Goal: Transaction & Acquisition: Subscribe to service/newsletter

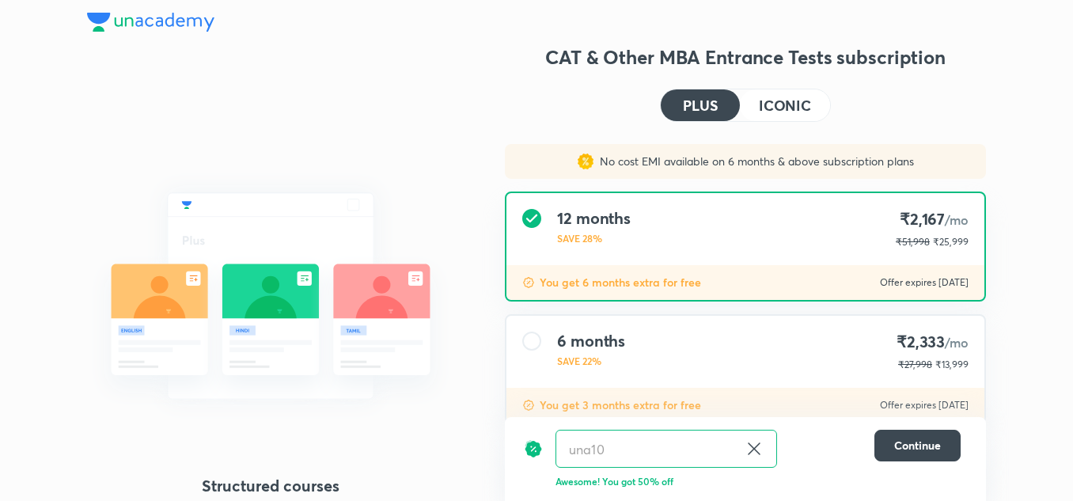
click at [113, 26] on img at bounding box center [150, 22] width 127 height 19
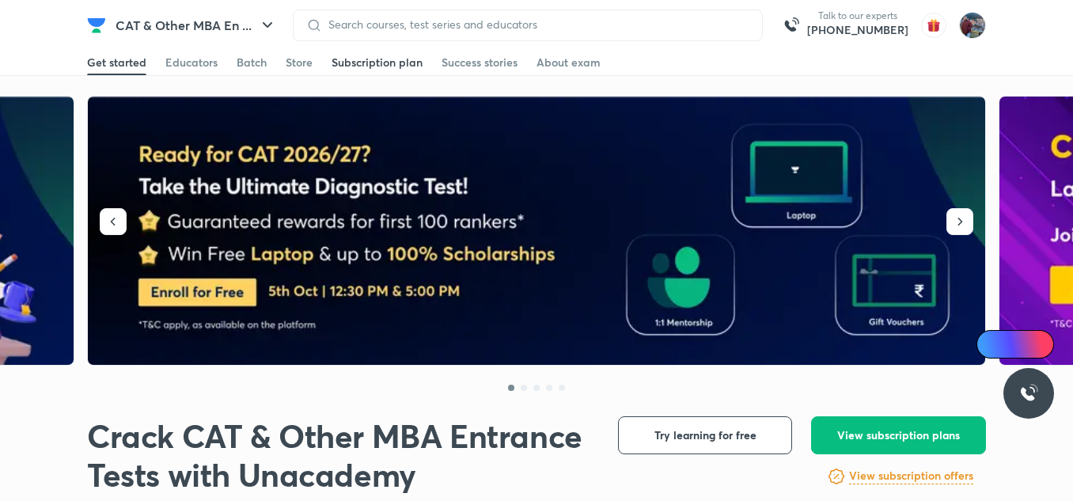
click at [373, 70] on div "Subscription plan" at bounding box center [377, 63] width 91 height 16
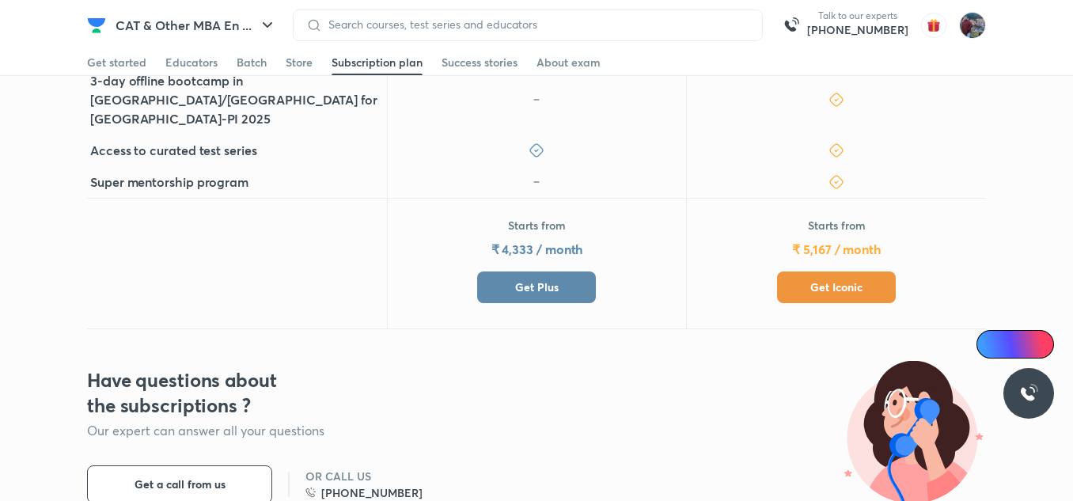
scroll to position [760, 0]
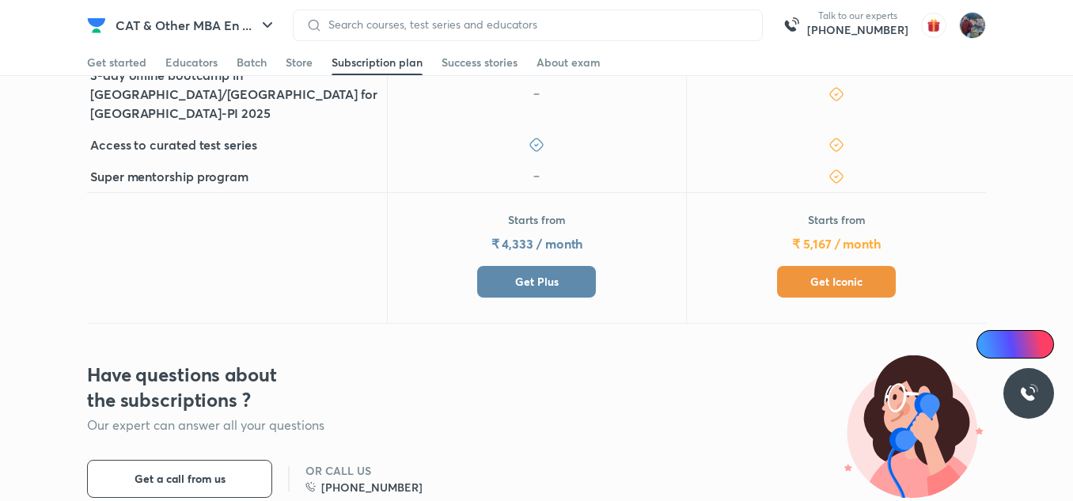
click at [544, 274] on span "Get Plus" at bounding box center [537, 282] width 44 height 16
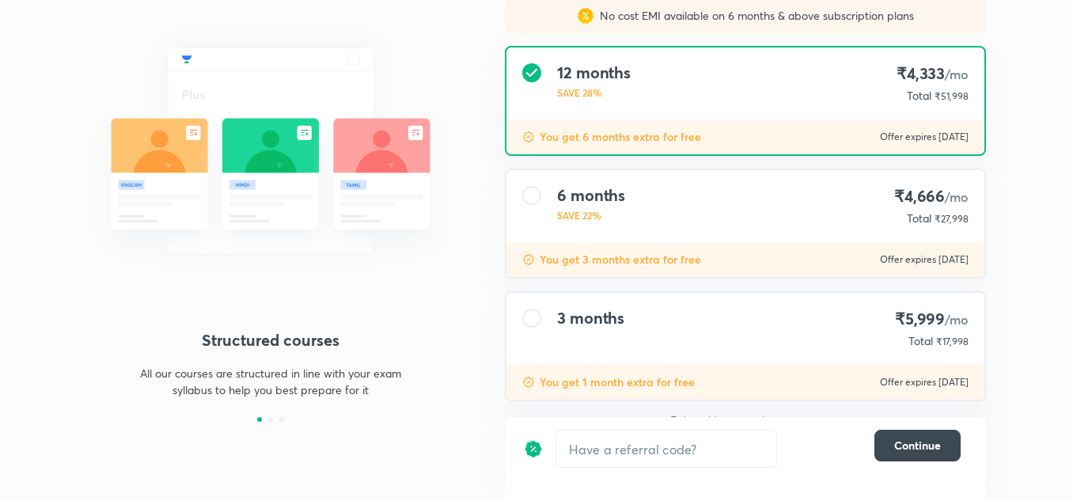
scroll to position [163, 0]
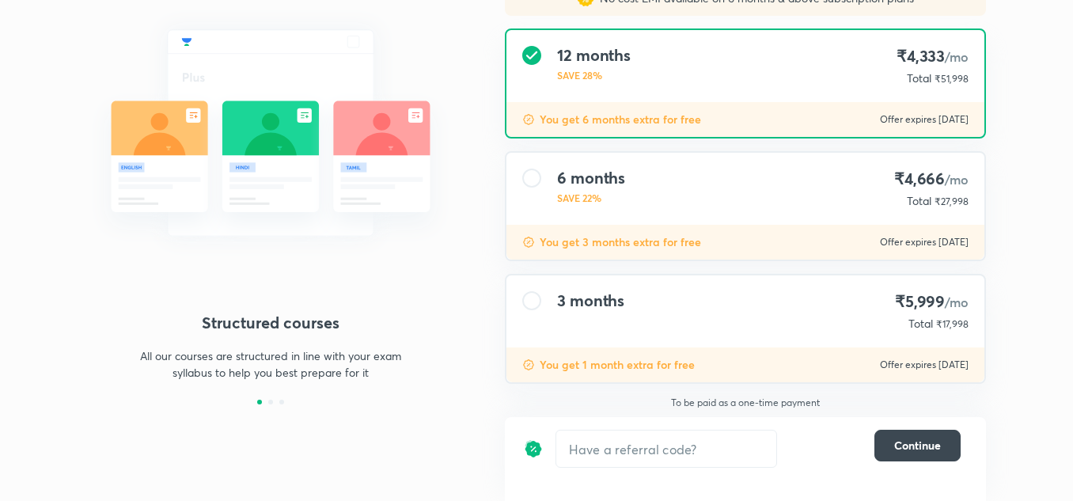
click at [676, 321] on div "3 months ₹5,999 /mo Total ₹17,998" at bounding box center [746, 311] width 478 height 72
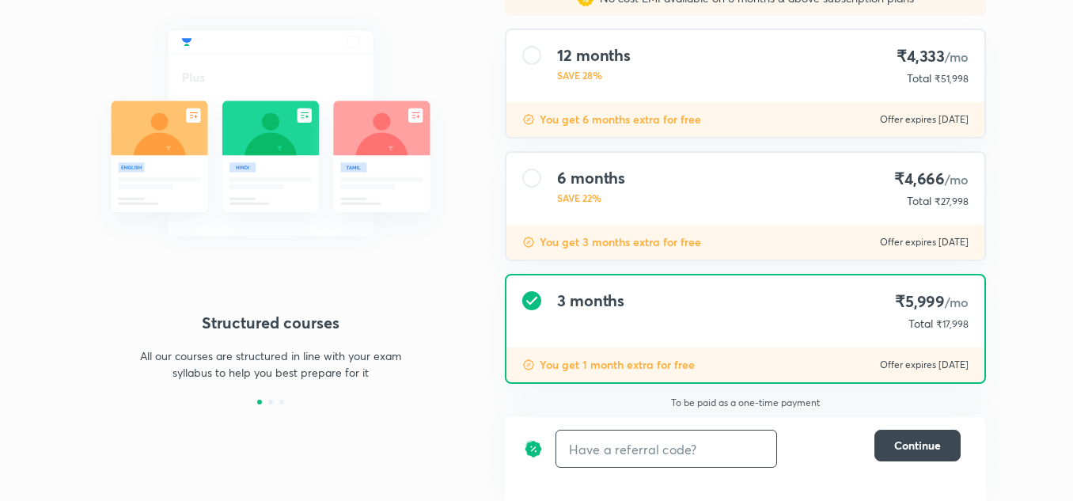
click at [629, 443] on input "text" at bounding box center [666, 449] width 220 height 37
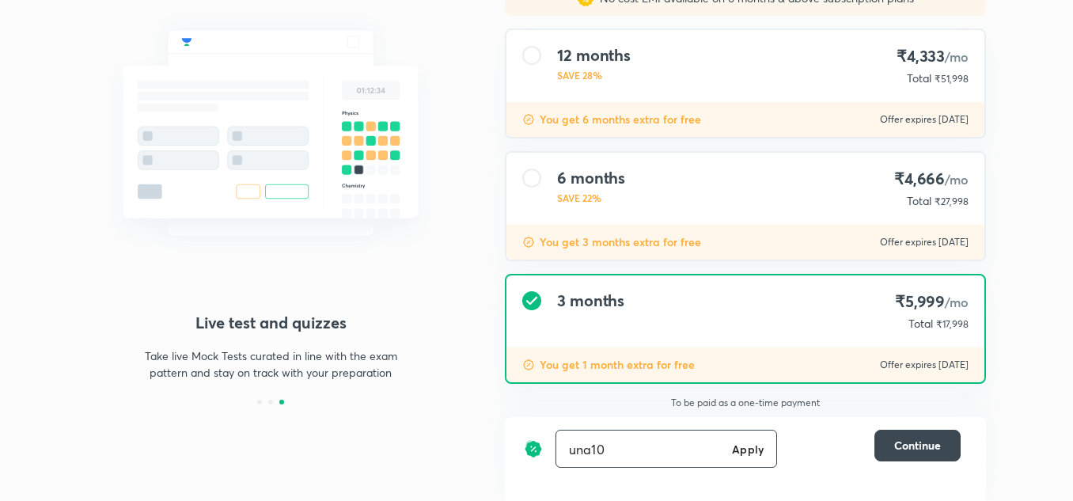
type input "una10"
click at [735, 452] on h6 "Apply" at bounding box center [748, 449] width 32 height 17
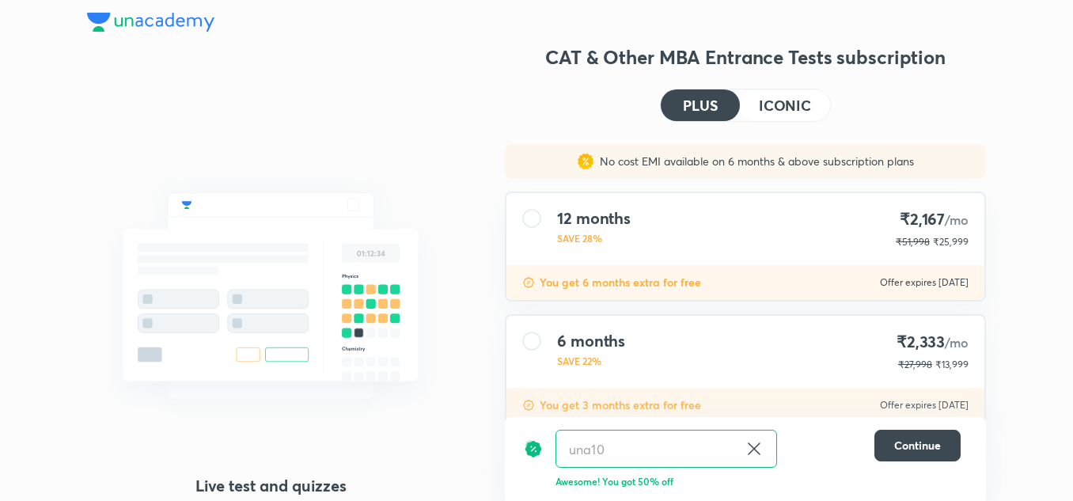
scroll to position [163, 0]
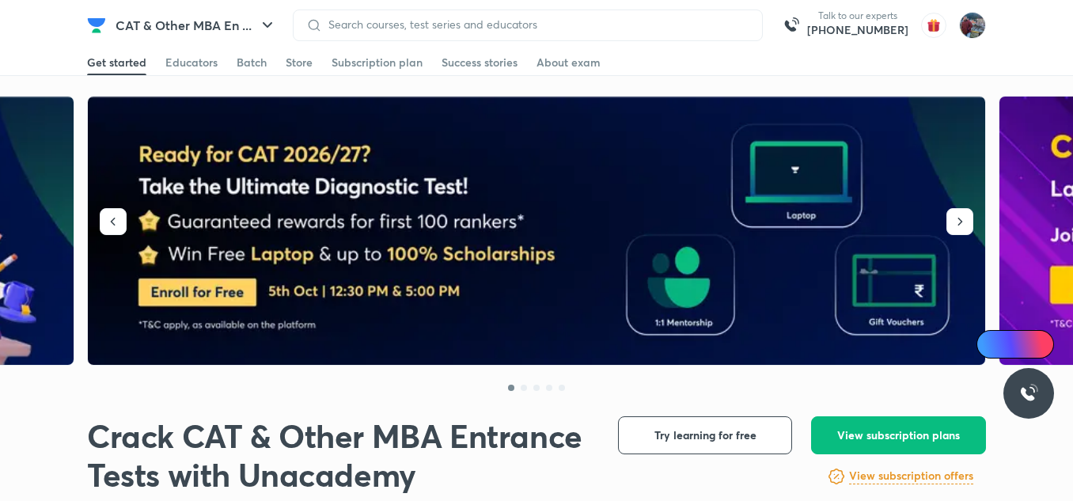
click at [256, 74] on span at bounding box center [252, 75] width 30 height 2
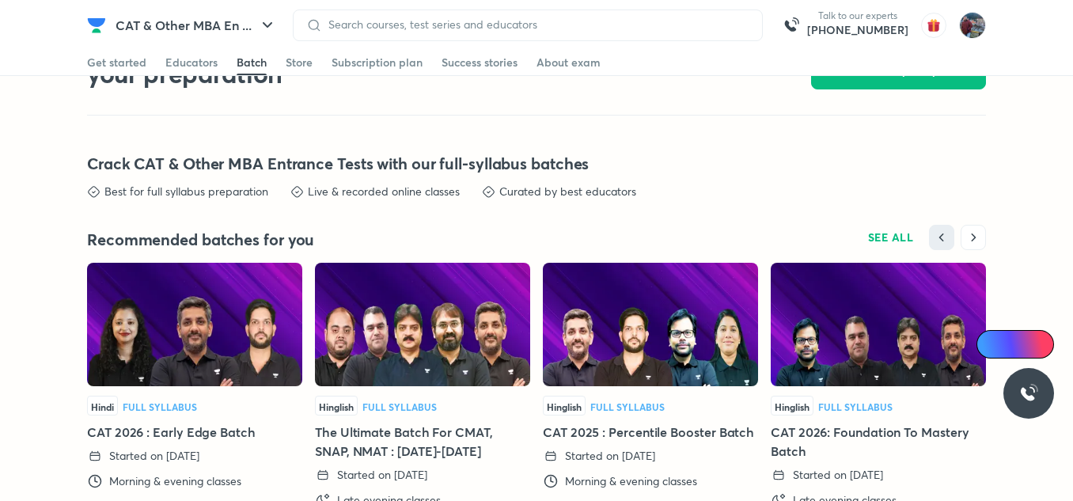
scroll to position [3478, 0]
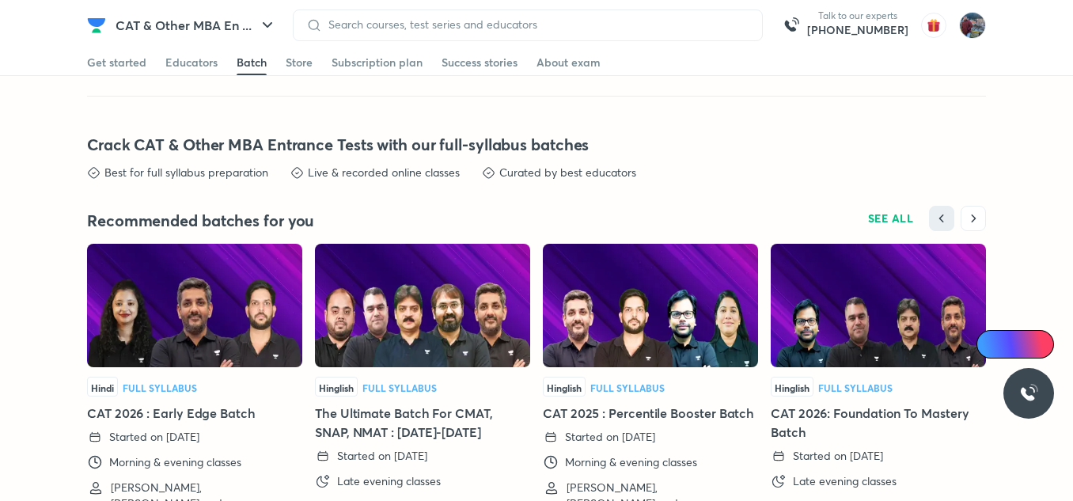
click at [674, 334] on img at bounding box center [650, 305] width 215 height 123
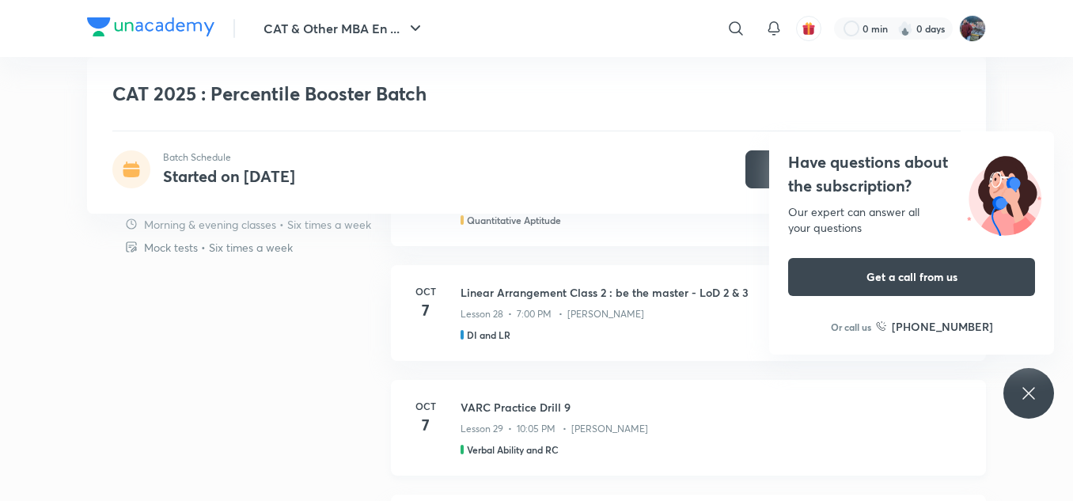
scroll to position [1358, 0]
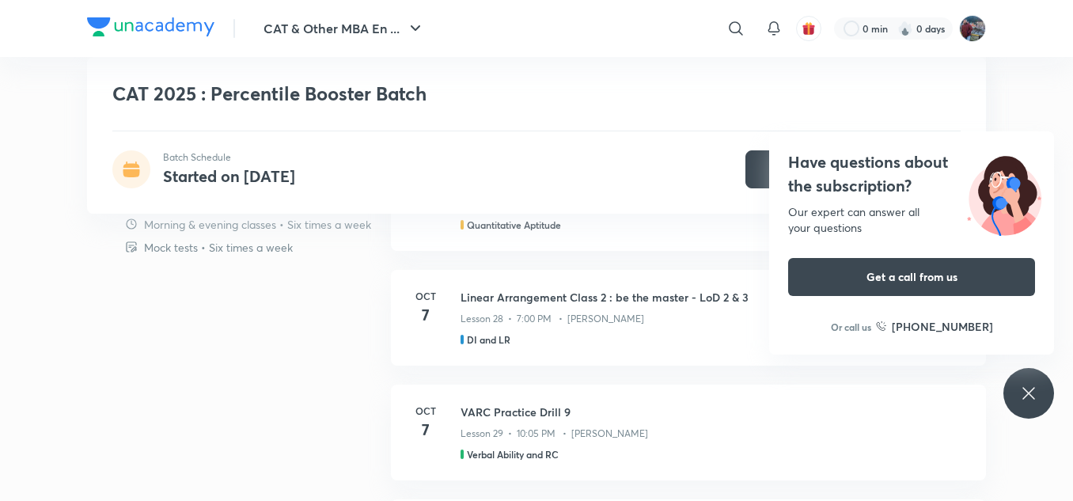
click at [1035, 391] on icon at bounding box center [1029, 393] width 19 height 19
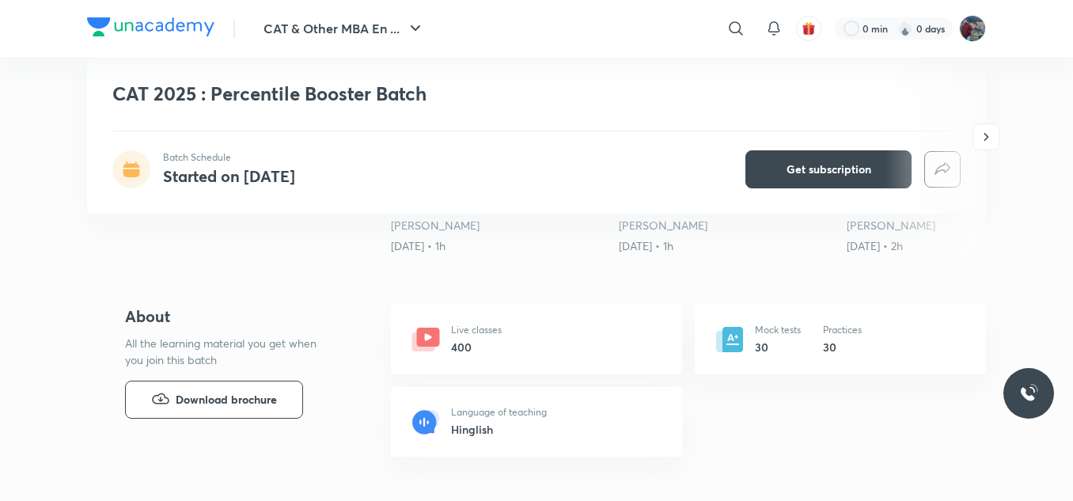
scroll to position [0, 0]
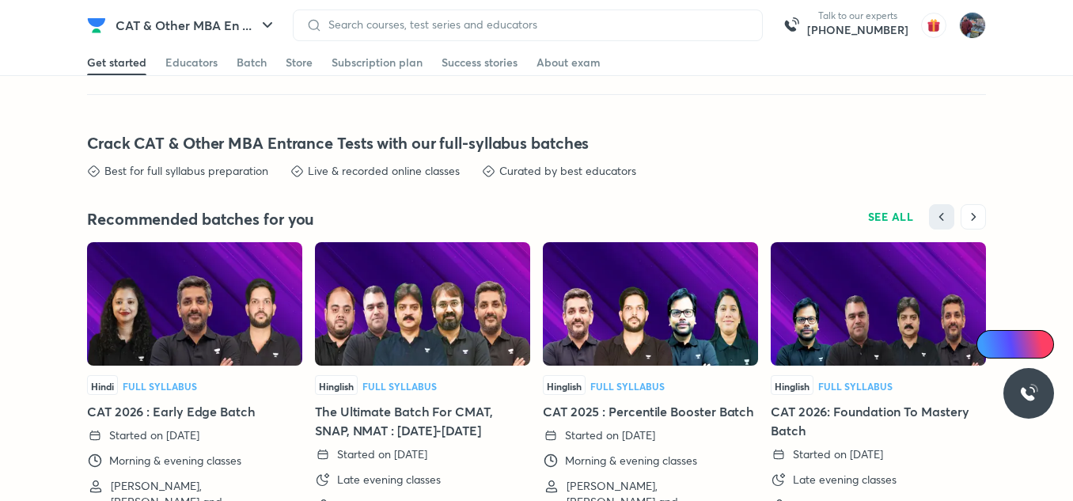
scroll to position [3485, 0]
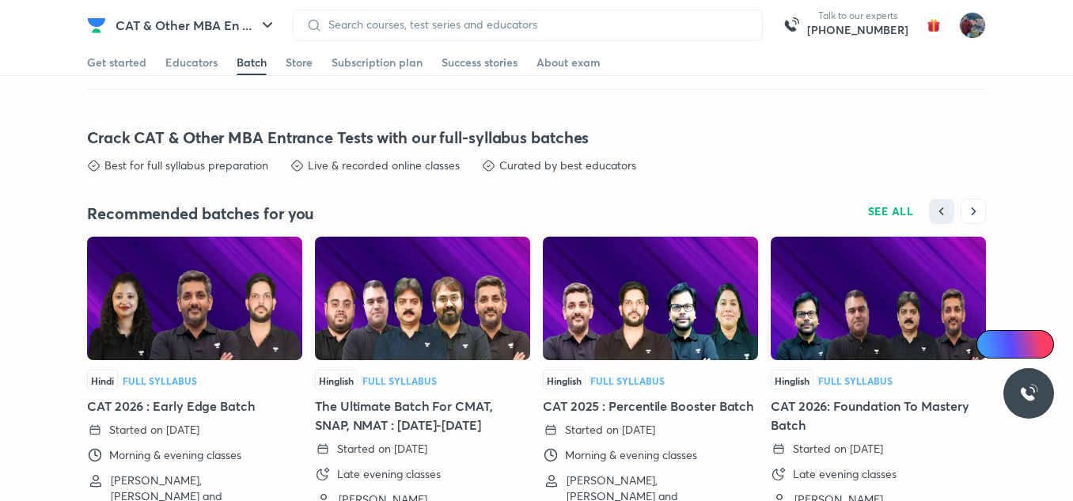
click at [405, 333] on img at bounding box center [422, 298] width 215 height 123
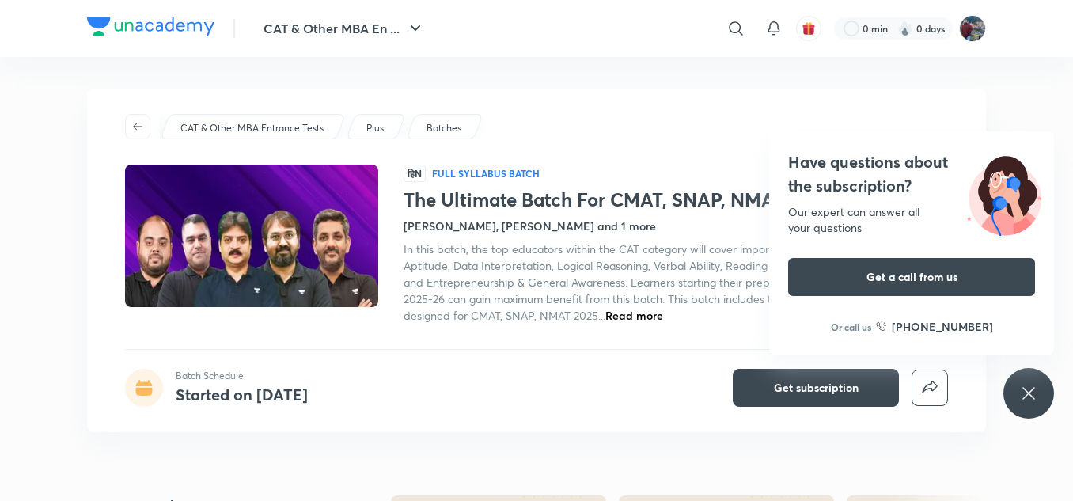
click at [1029, 395] on icon at bounding box center [1029, 393] width 19 height 19
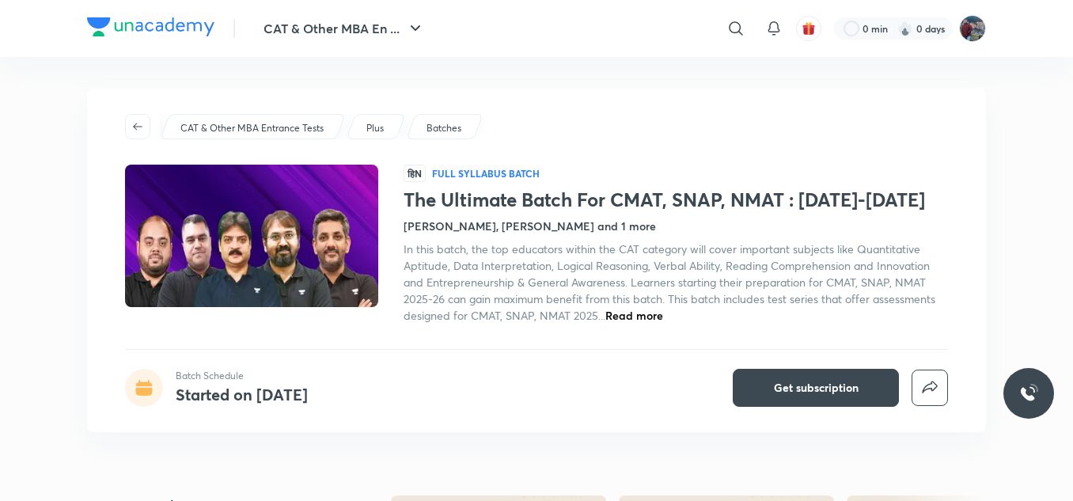
click at [130, 24] on img at bounding box center [150, 26] width 127 height 19
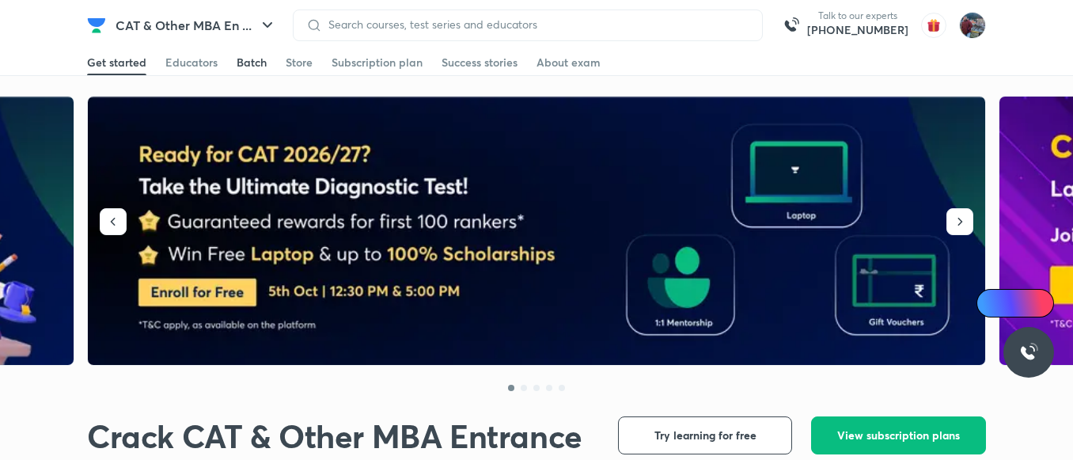
click at [259, 72] on link "Batch" at bounding box center [252, 62] width 30 height 25
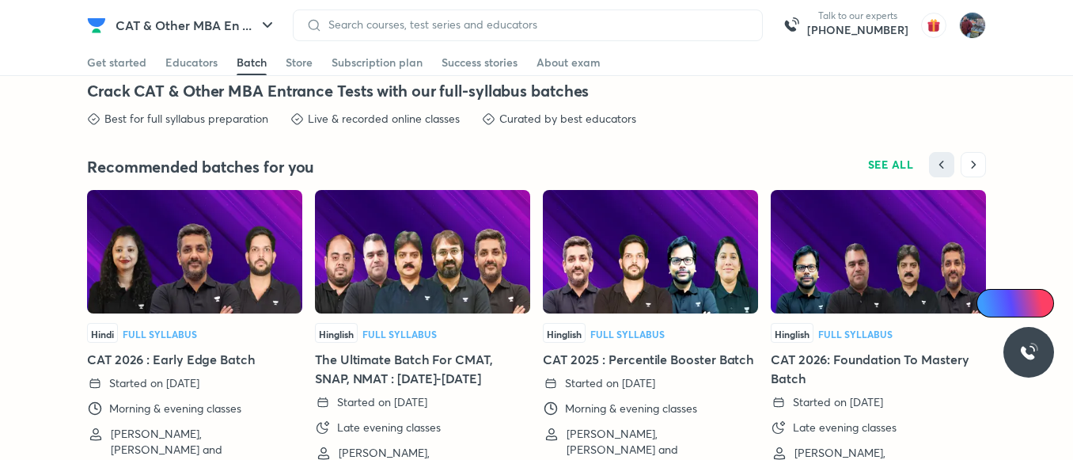
scroll to position [3542, 0]
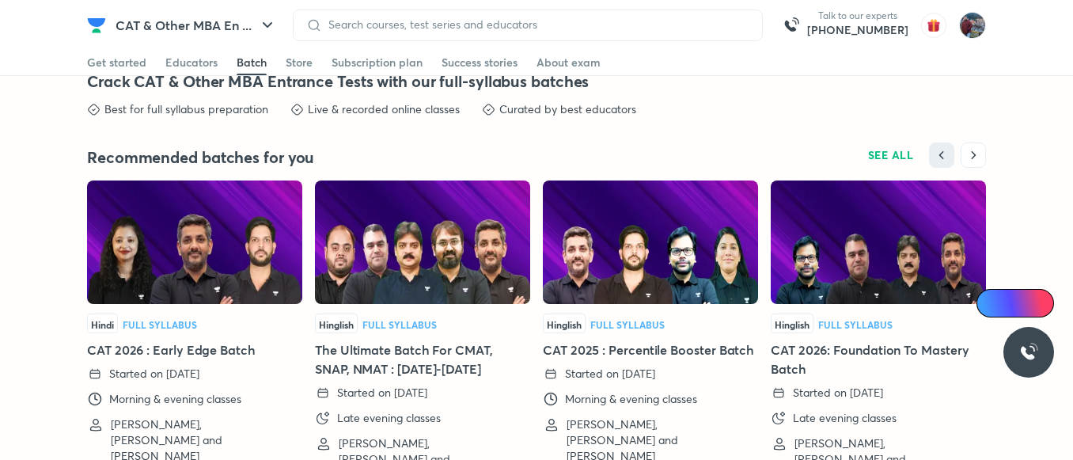
click at [393, 266] on img at bounding box center [422, 241] width 215 height 123
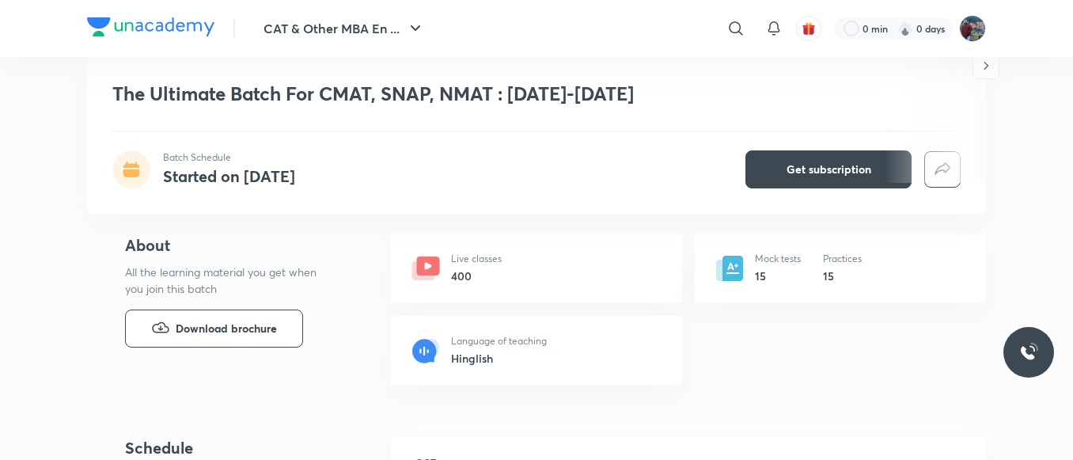
scroll to position [549, 0]
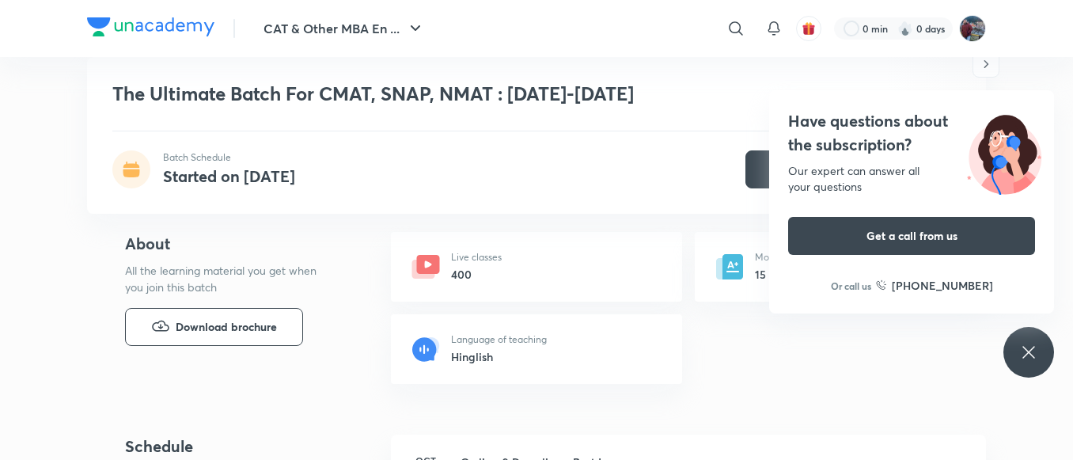
click at [1039, 367] on div "Have questions about the subscription? Our expert can answer all your questions…" at bounding box center [1029, 352] width 51 height 51
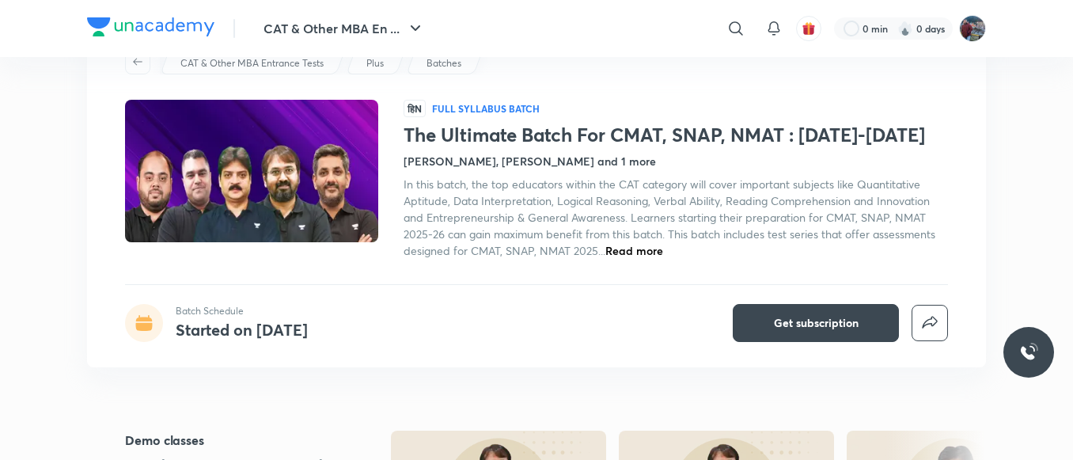
scroll to position [0, 0]
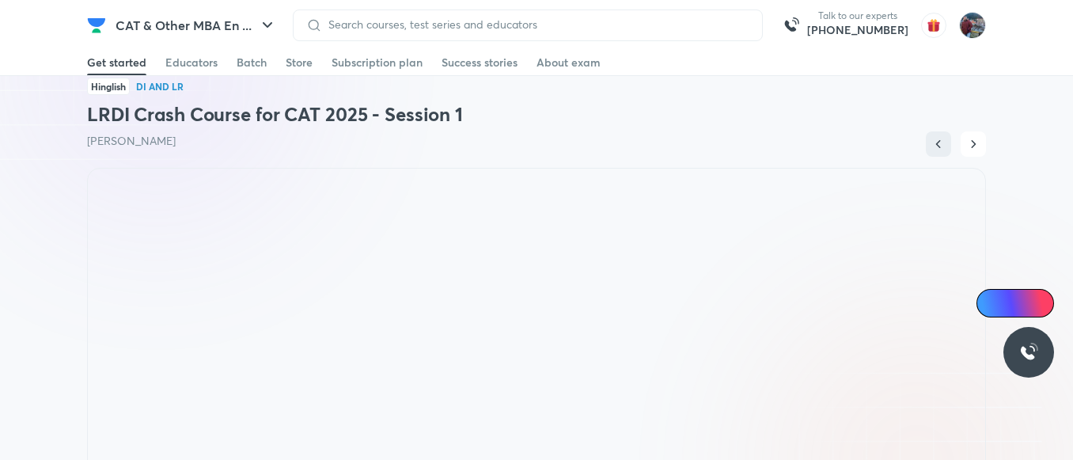
scroll to position [1055, 0]
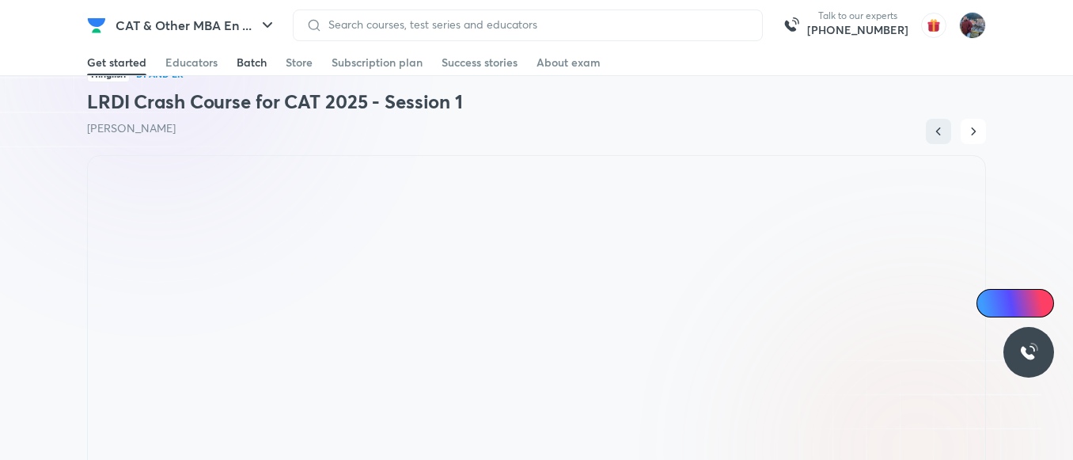
click at [254, 71] on link "Batch" at bounding box center [252, 62] width 30 height 25
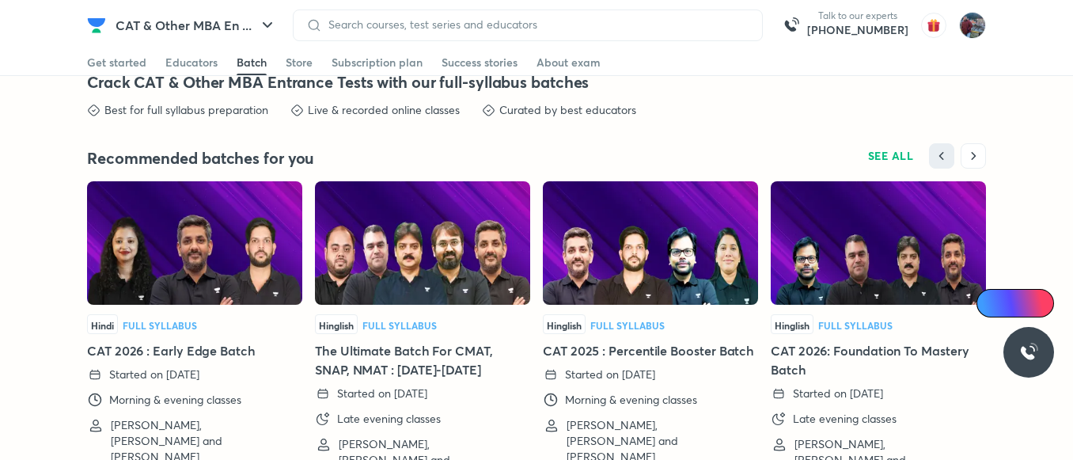
scroll to position [3542, 0]
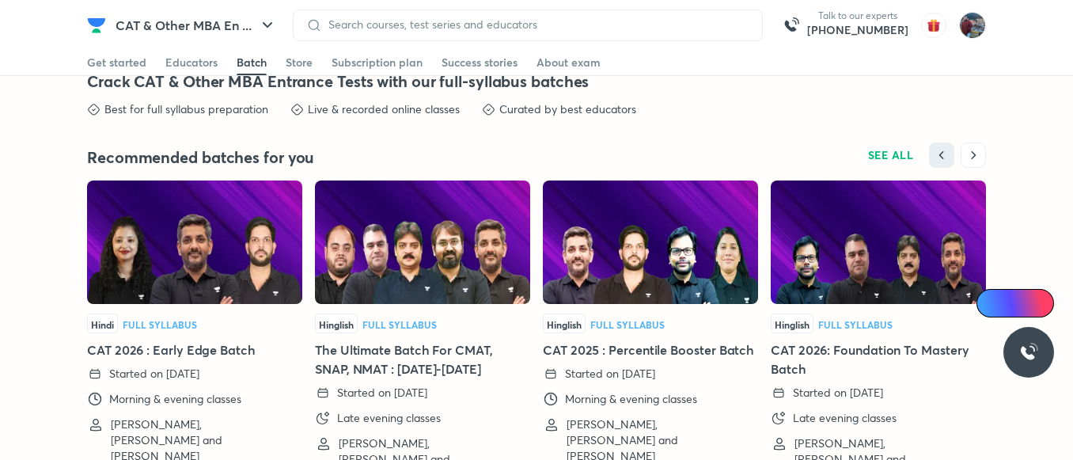
click at [669, 281] on img at bounding box center [650, 241] width 215 height 123
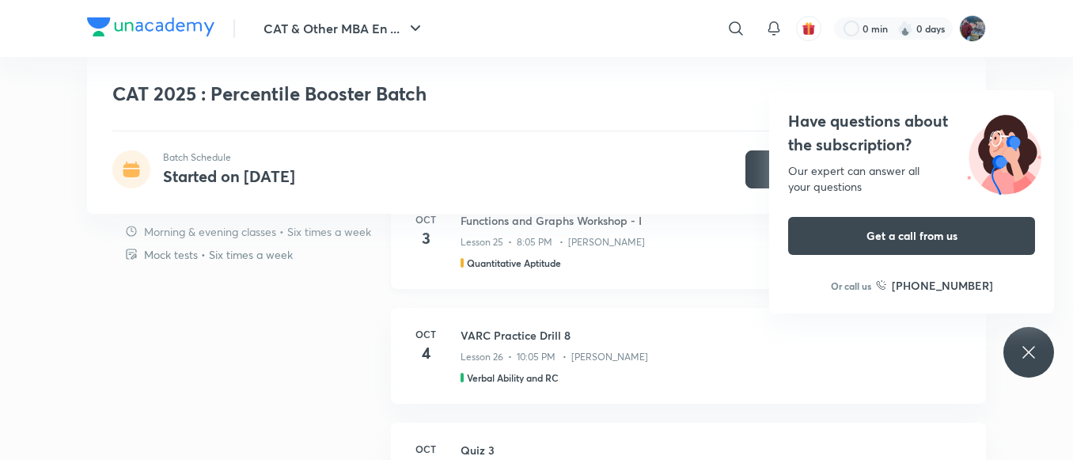
scroll to position [976, 0]
drag, startPoint x: 998, startPoint y: 349, endPoint x: 1018, endPoint y: 355, distance: 20.8
click at [1018, 355] on div "Have questions about the subscription? Our expert can answer all your questions…" at bounding box center [1029, 352] width 51 height 51
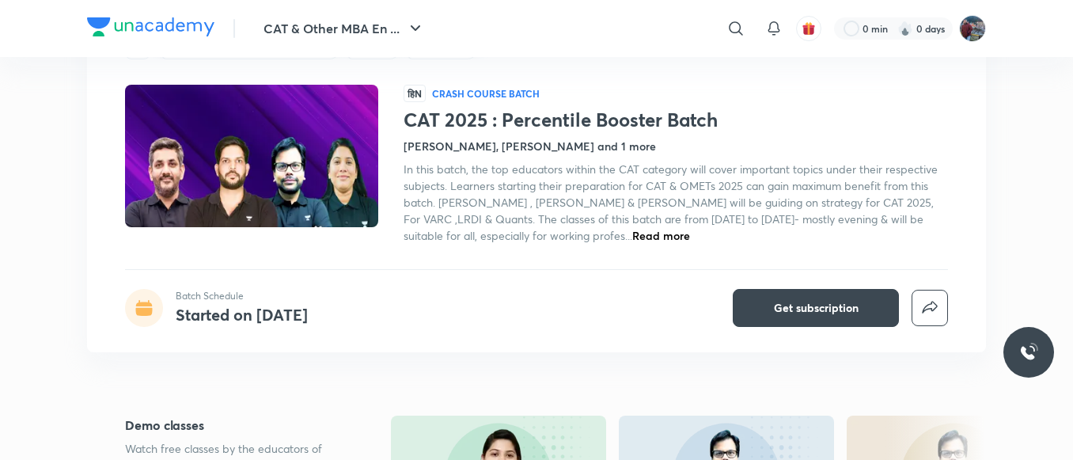
scroll to position [74, 0]
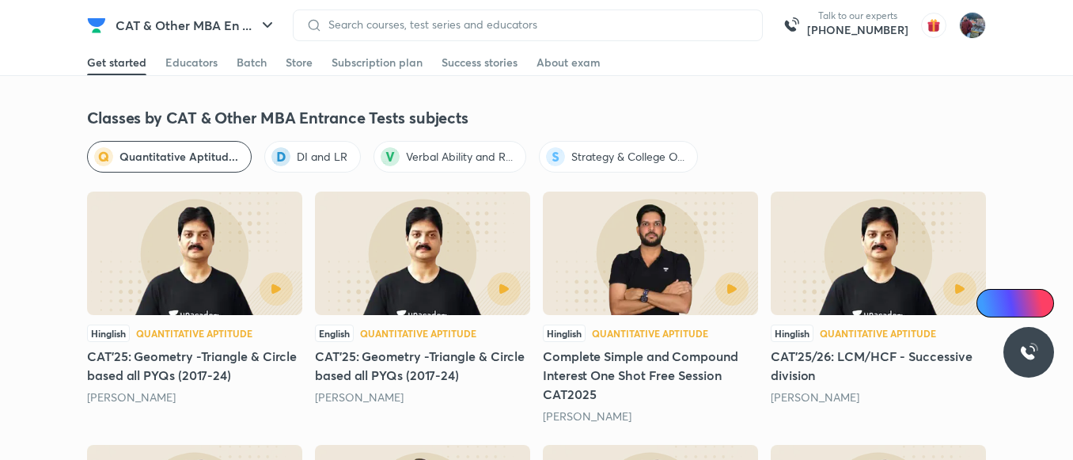
scroll to position [1916, 0]
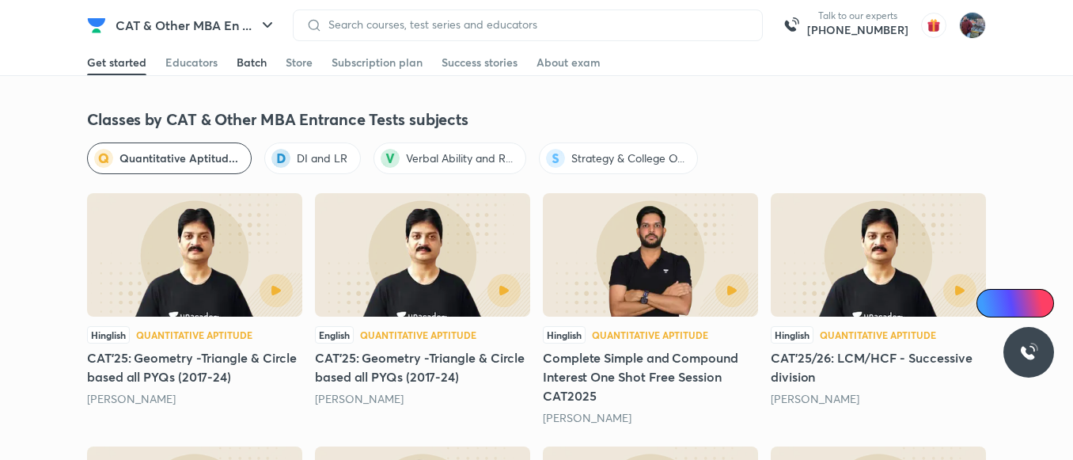
click at [264, 66] on div "Batch" at bounding box center [252, 63] width 30 height 16
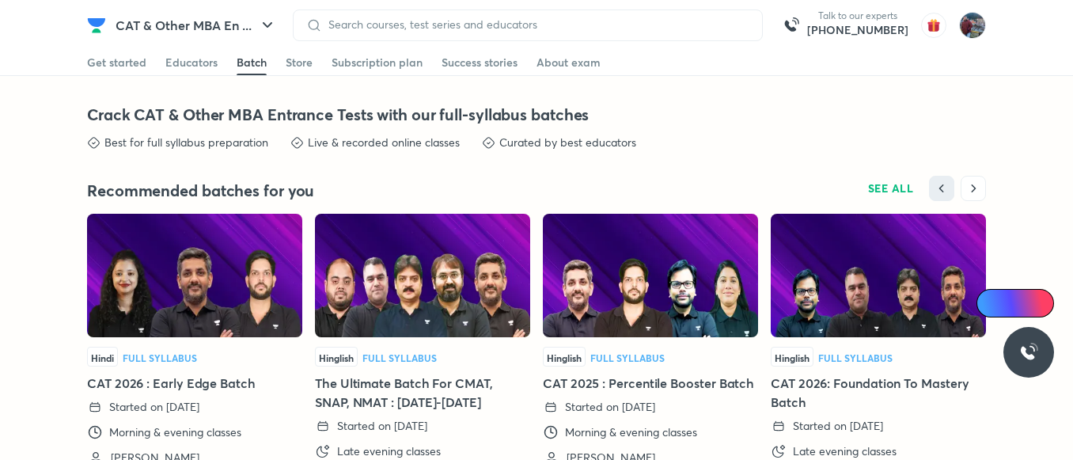
scroll to position [3542, 0]
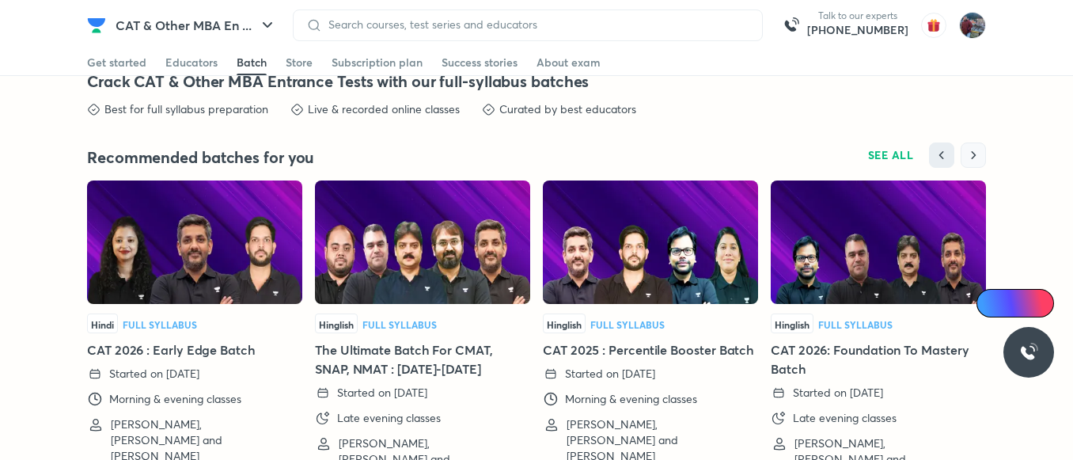
click at [974, 147] on icon "button" at bounding box center [974, 155] width 16 height 16
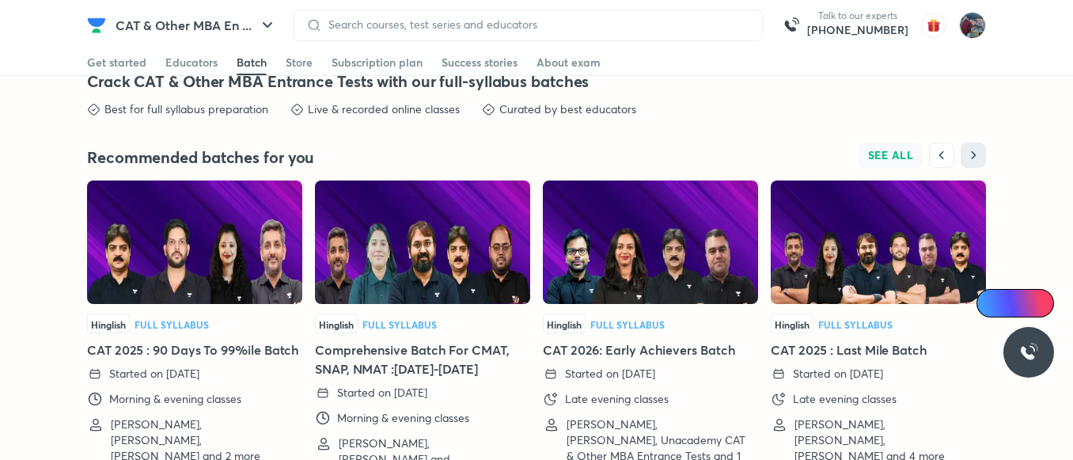
click at [890, 154] on span "SEE ALL" at bounding box center [891, 155] width 46 height 11
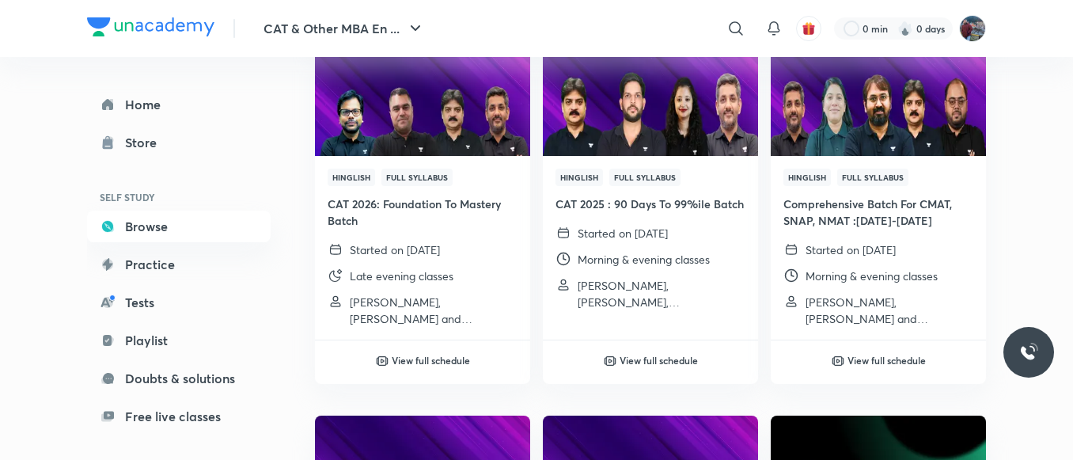
scroll to position [578, 0]
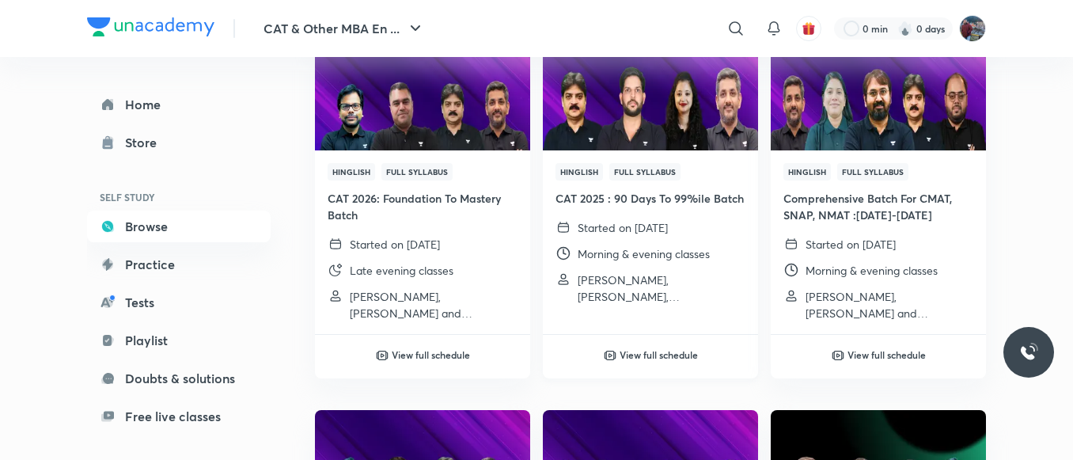
click at [601, 206] on h4 "CAT 2025 : 90 Days To 99%ile Batch" at bounding box center [651, 198] width 190 height 17
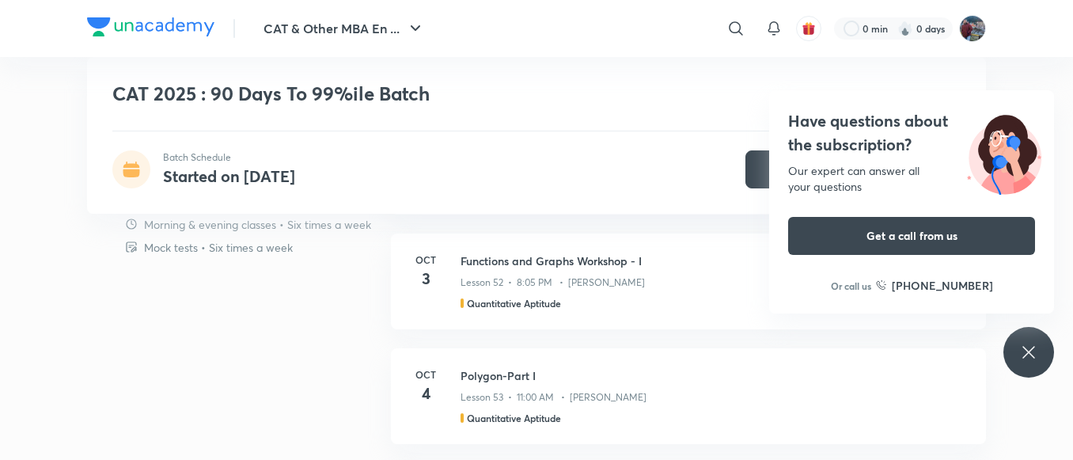
scroll to position [1050, 0]
click at [1045, 352] on div "Have questions about the subscription? Our expert can answer all your questions…" at bounding box center [1029, 352] width 51 height 51
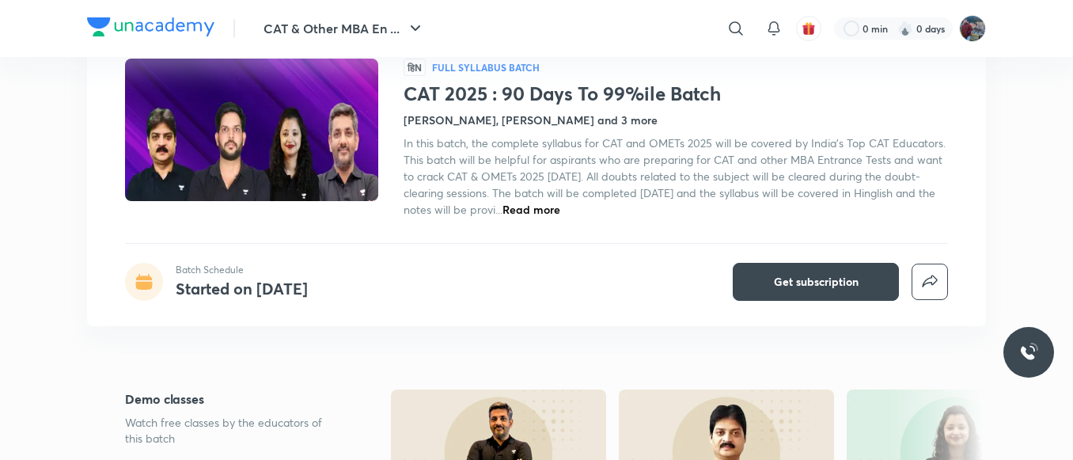
scroll to position [0, 0]
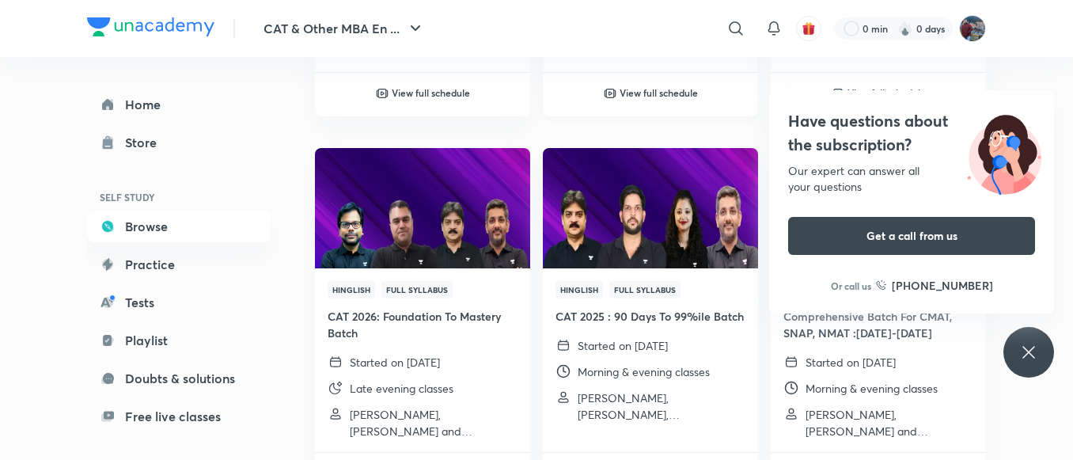
scroll to position [461, 0]
click at [1024, 344] on icon at bounding box center [1029, 352] width 19 height 19
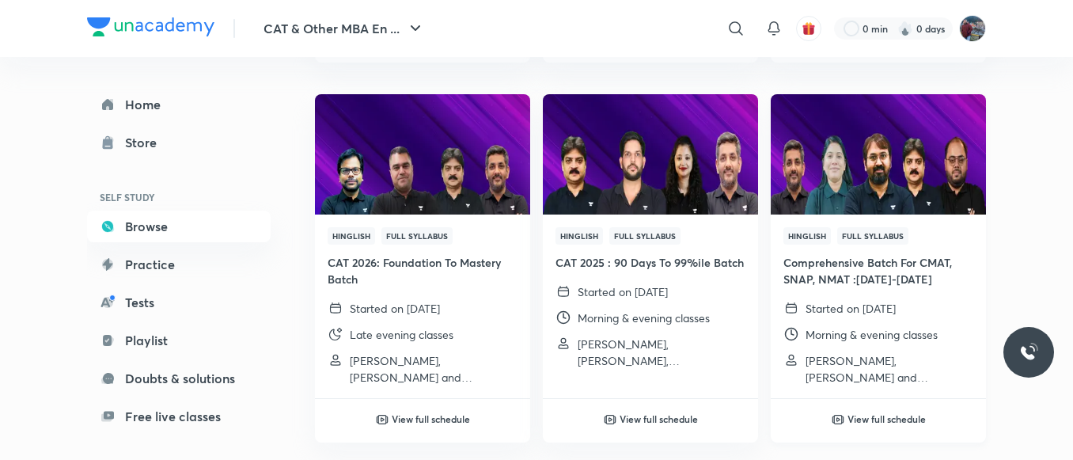
scroll to position [515, 0]
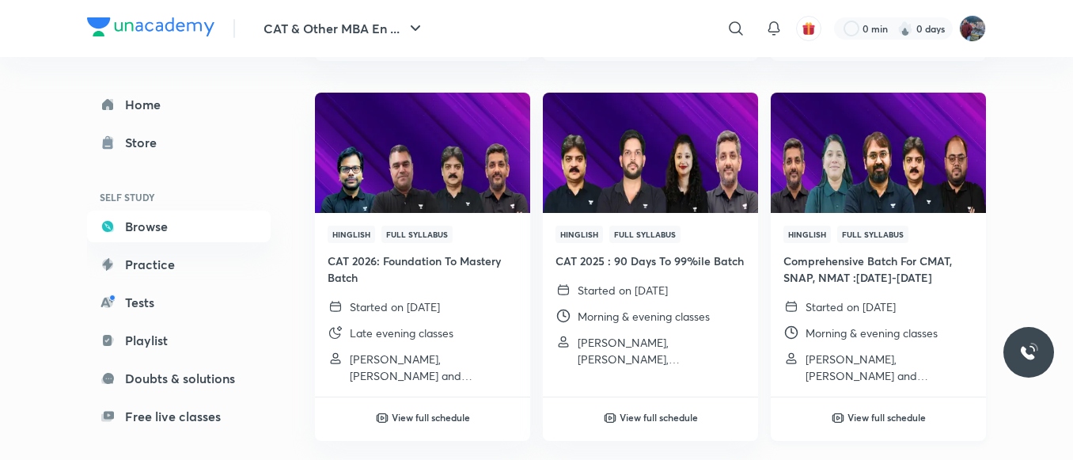
click at [868, 274] on h4 "Comprehensive Batch For CMAT, SNAP, NMAT :[DATE]-[DATE]" at bounding box center [879, 269] width 190 height 33
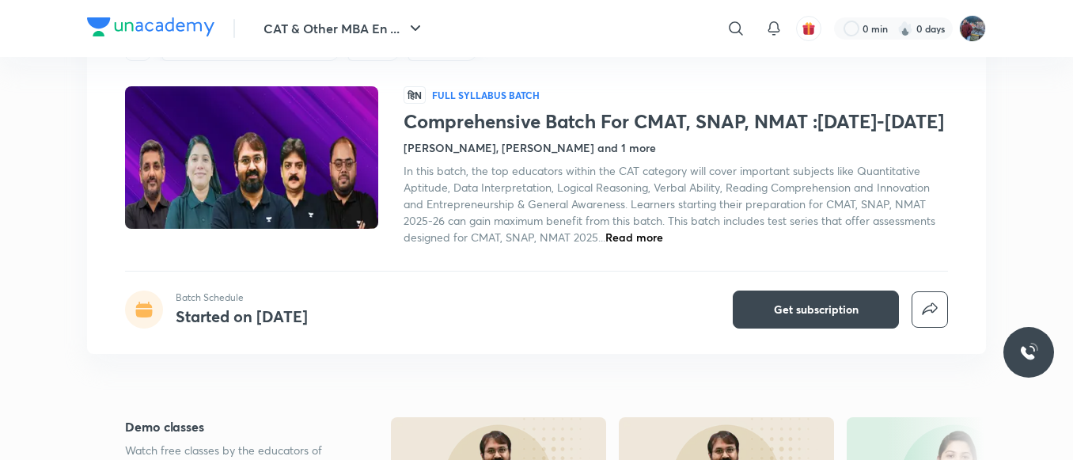
scroll to position [16, 0]
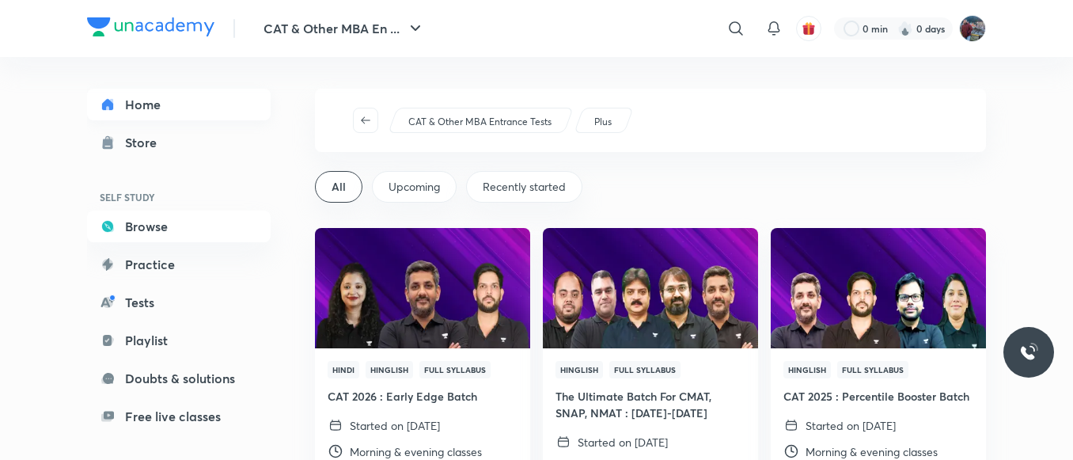
click at [154, 112] on link "Home" at bounding box center [179, 105] width 184 height 32
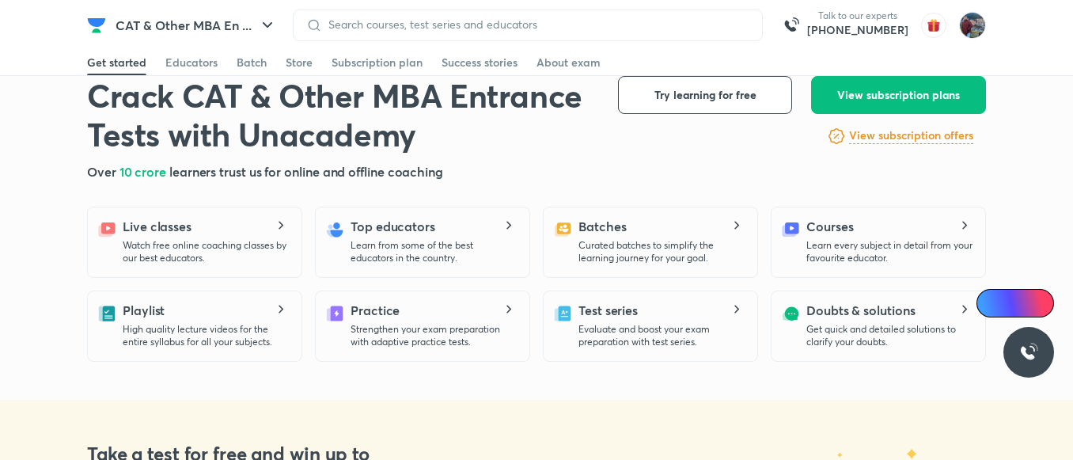
scroll to position [342, 0]
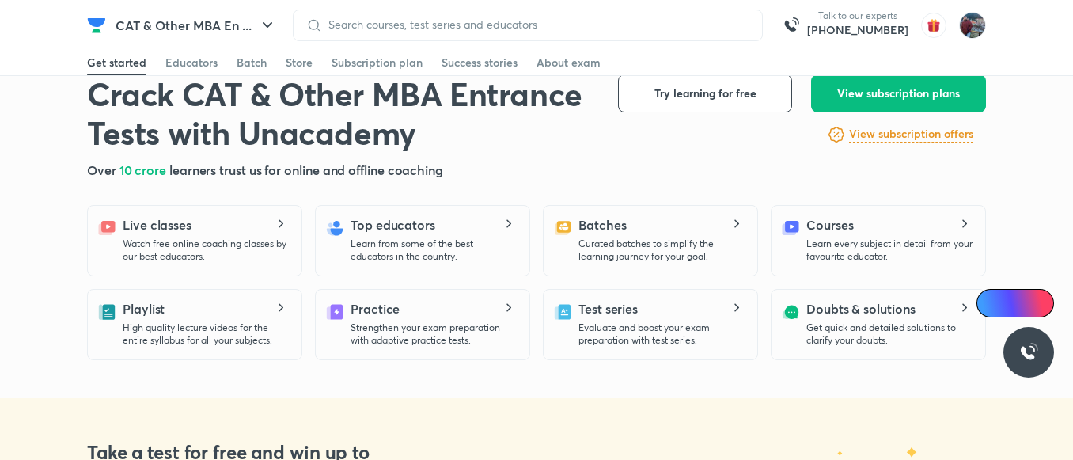
click at [621, 321] on p "Evaluate and boost your exam preparation with test series." at bounding box center [662, 333] width 166 height 25
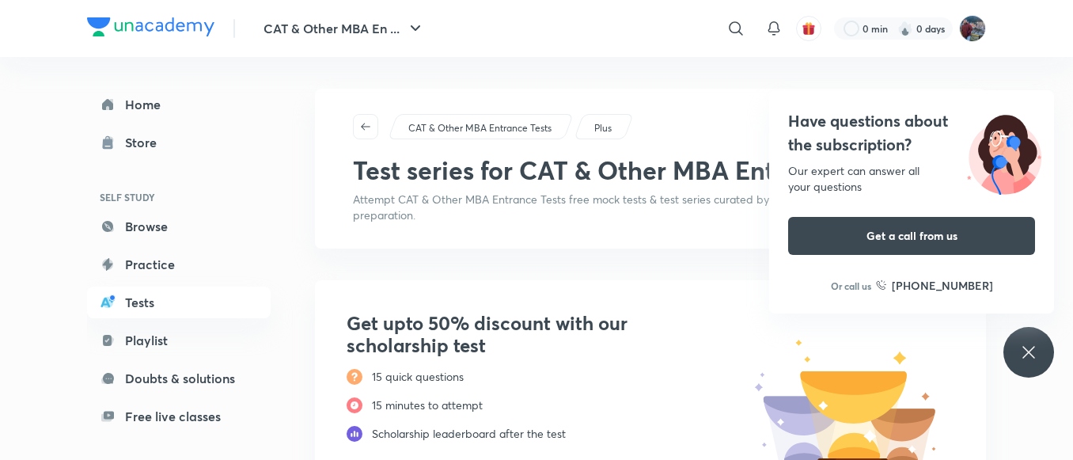
click at [1035, 350] on icon at bounding box center [1029, 352] width 19 height 19
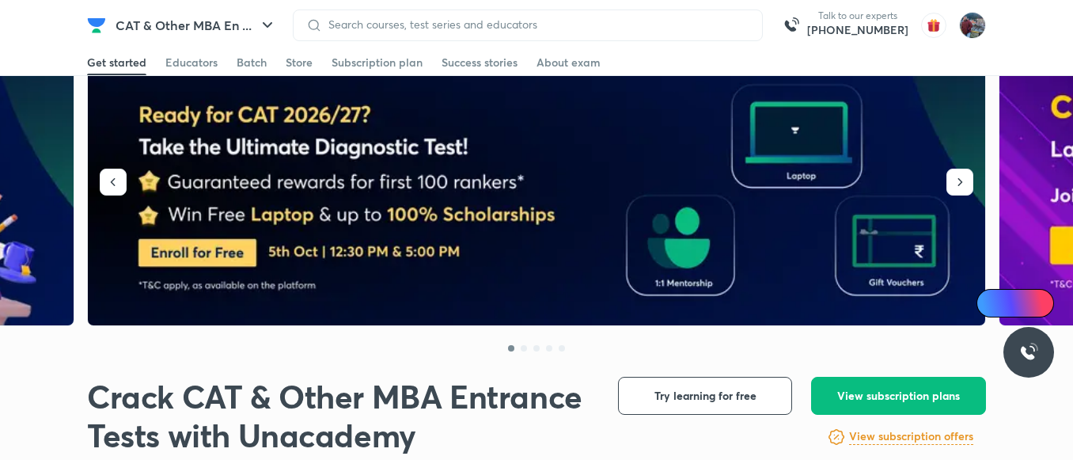
scroll to position [394, 0]
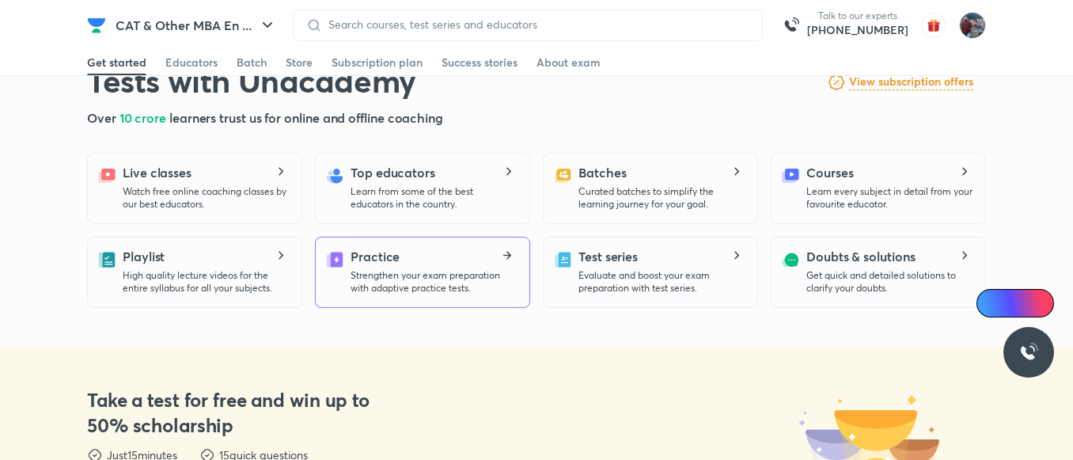
click at [423, 267] on div "Practice Strengthen your exam preparation with adaptive practice tests." at bounding box center [434, 270] width 166 height 47
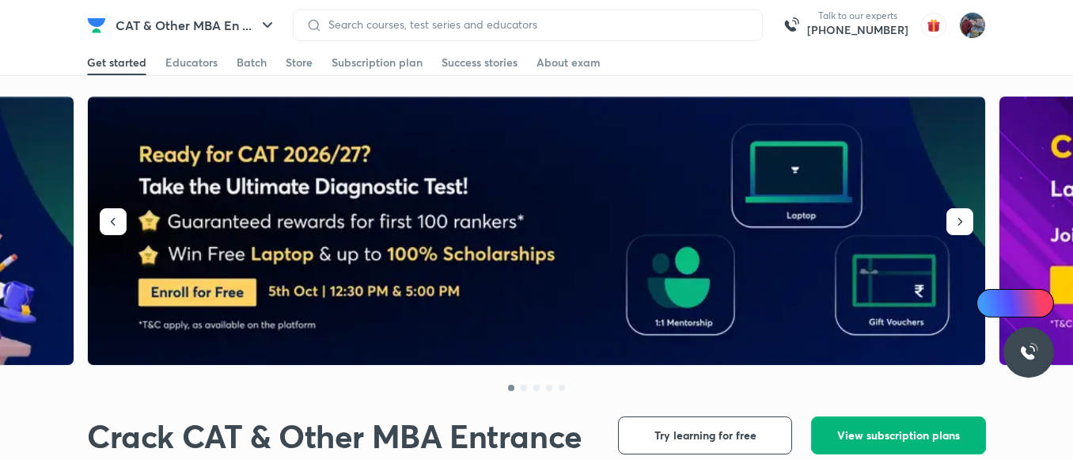
click at [912, 427] on span "View subscription plans" at bounding box center [899, 435] width 123 height 16
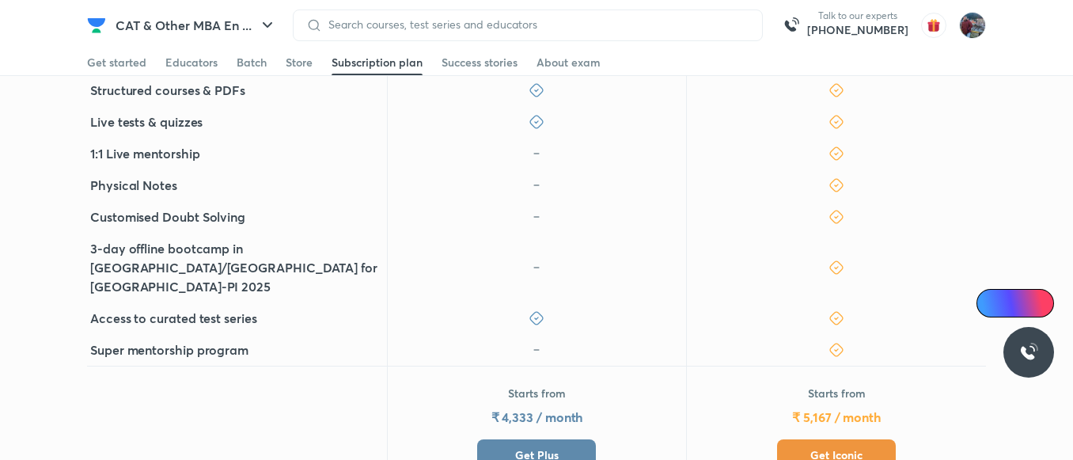
scroll to position [611, 0]
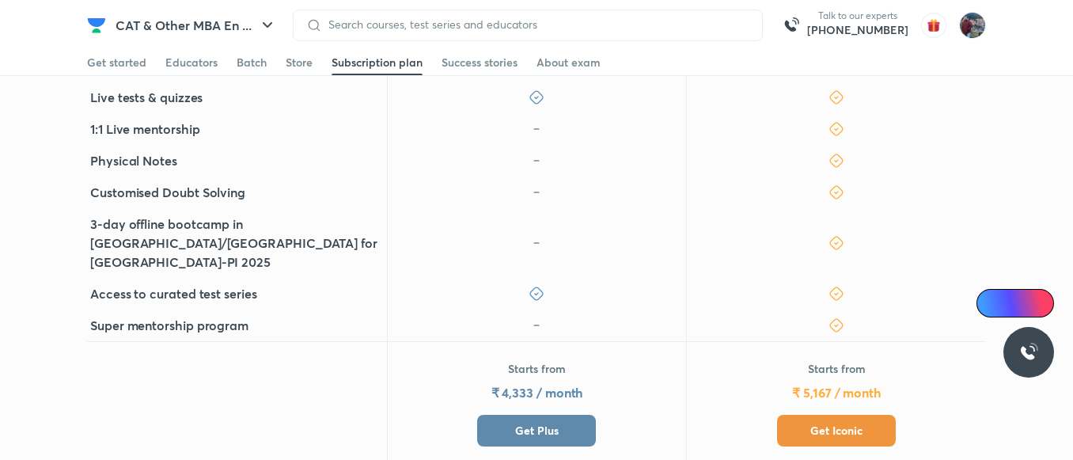
click at [542, 415] on button "Get Plus" at bounding box center [536, 431] width 119 height 32
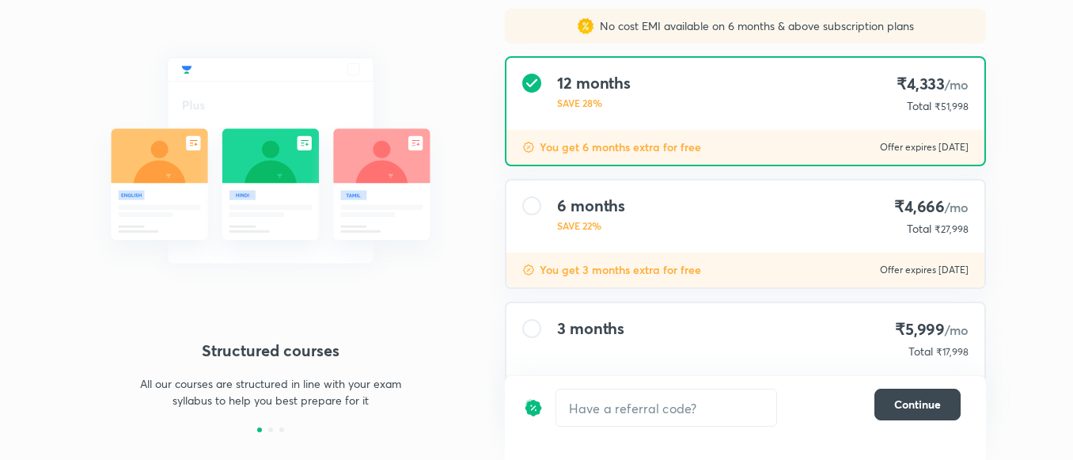
scroll to position [206, 0]
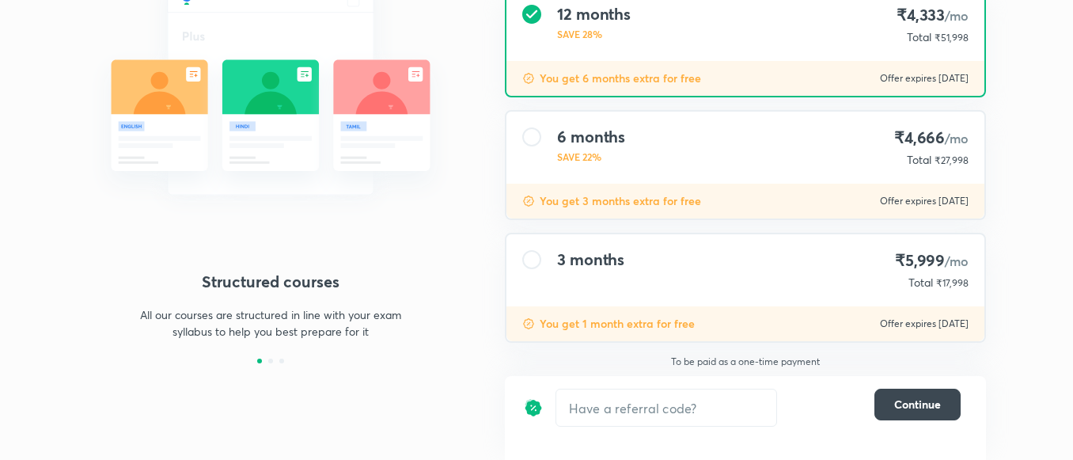
click at [587, 293] on div "3 months ₹5,999 /mo Total ₹17,998" at bounding box center [746, 270] width 478 height 72
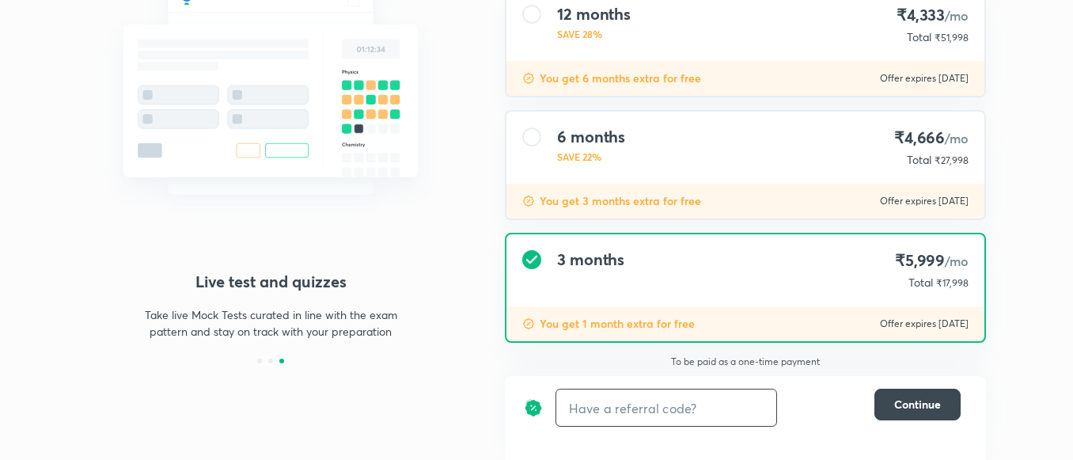
click at [655, 404] on input "text" at bounding box center [666, 407] width 220 height 37
type input "y"
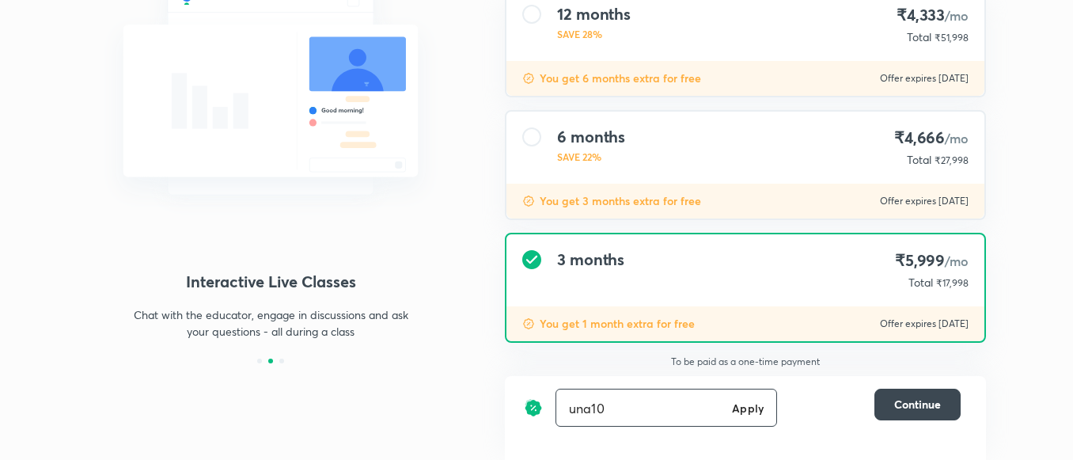
type input "una10"
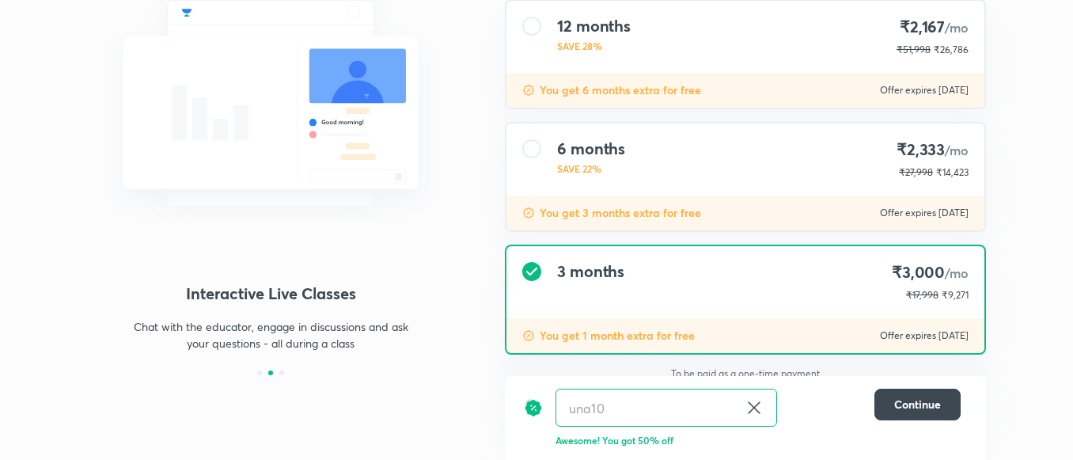
scroll to position [193, 0]
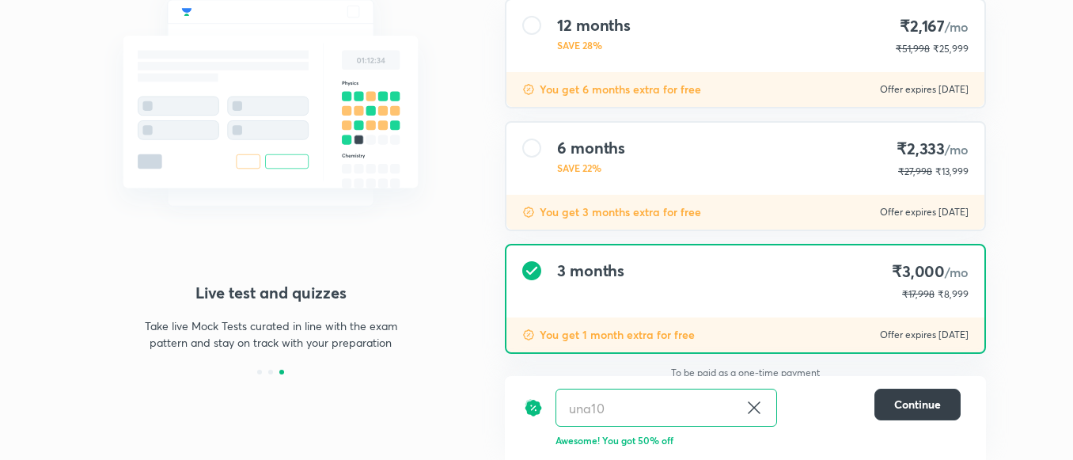
click at [880, 398] on button "Continue" at bounding box center [918, 405] width 86 height 32
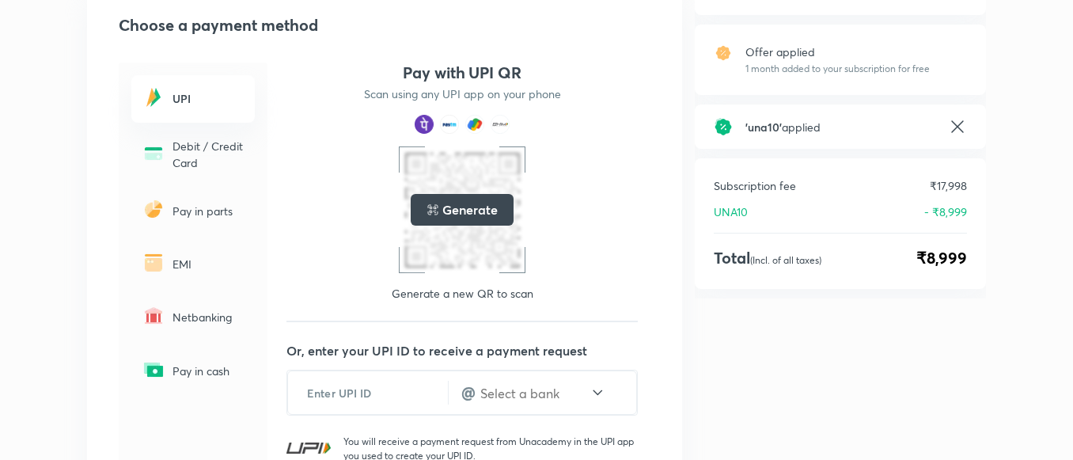
scroll to position [195, 0]
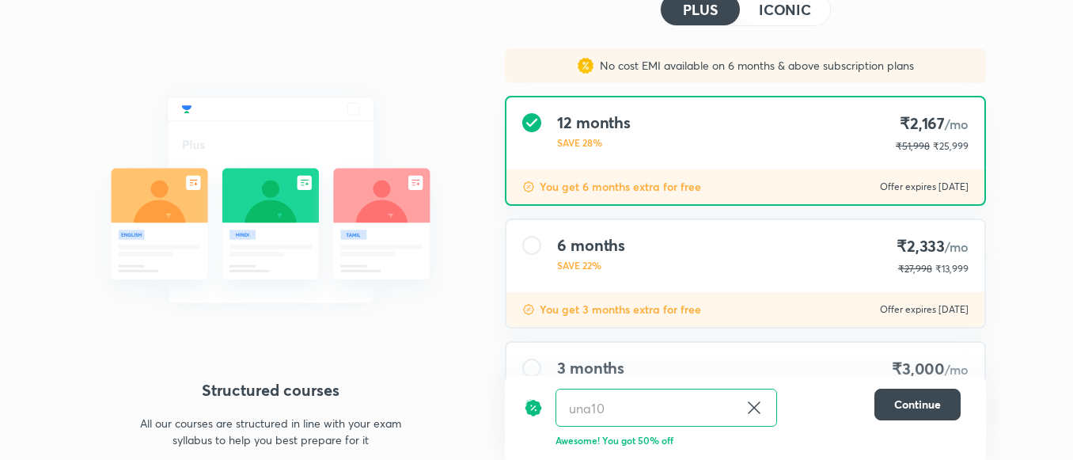
scroll to position [204, 0]
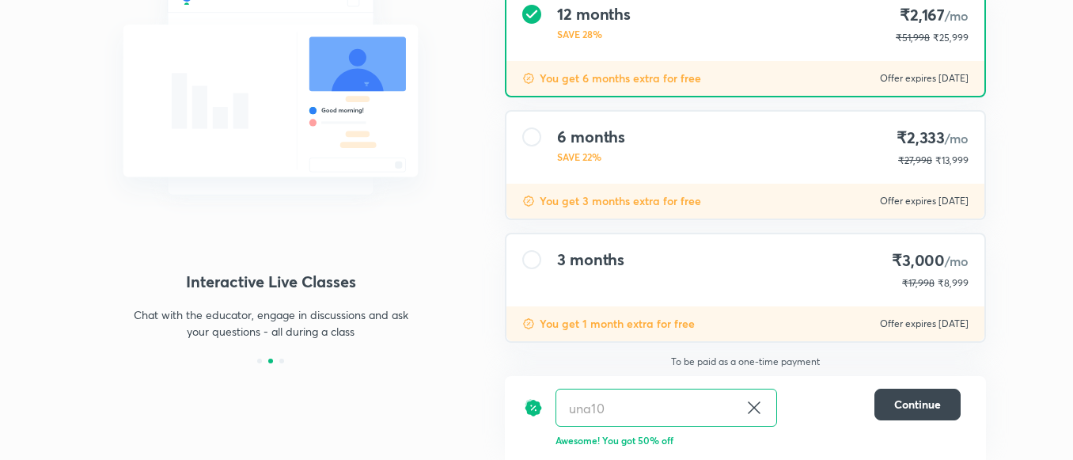
click at [682, 287] on div "3 months ₹3,000 /mo ₹17,998 ₹8,999" at bounding box center [746, 270] width 478 height 72
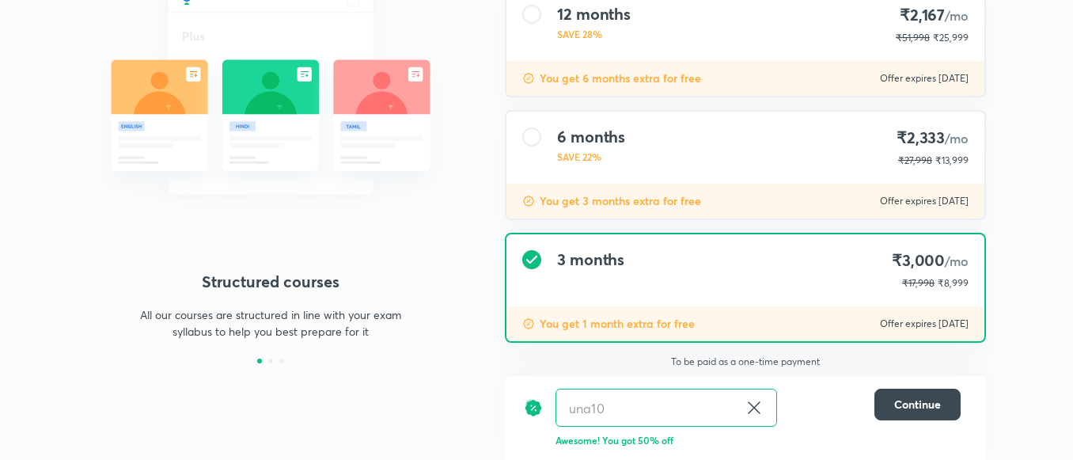
scroll to position [0, 0]
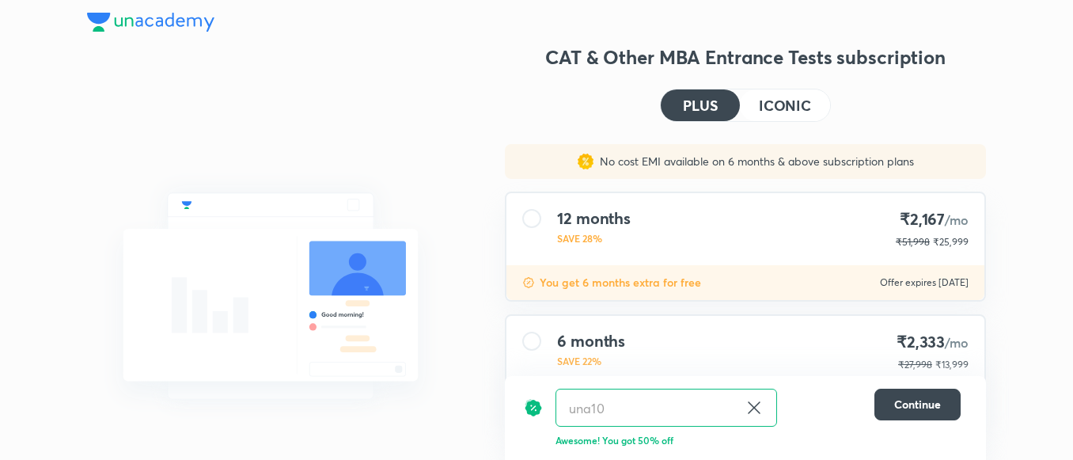
click at [140, 27] on img at bounding box center [150, 22] width 127 height 19
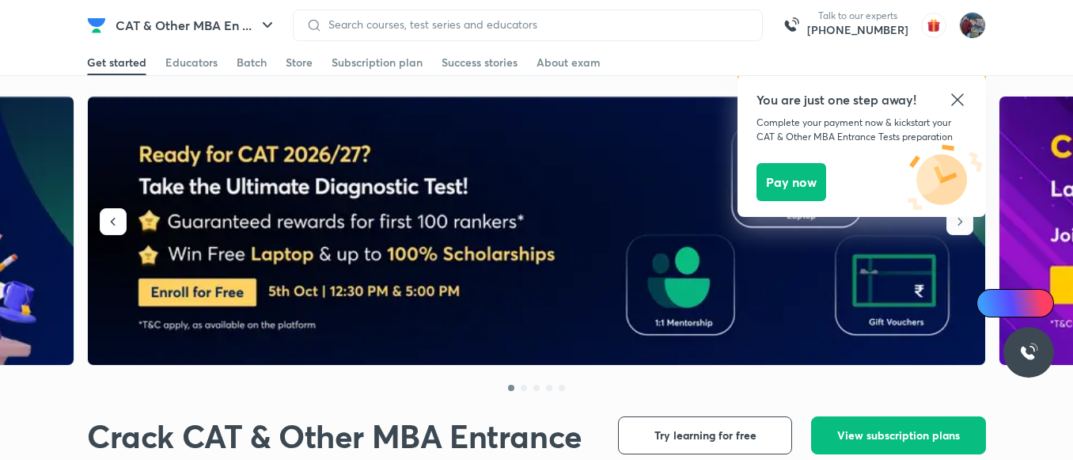
click at [310, 66] on div "Store" at bounding box center [299, 63] width 27 height 16
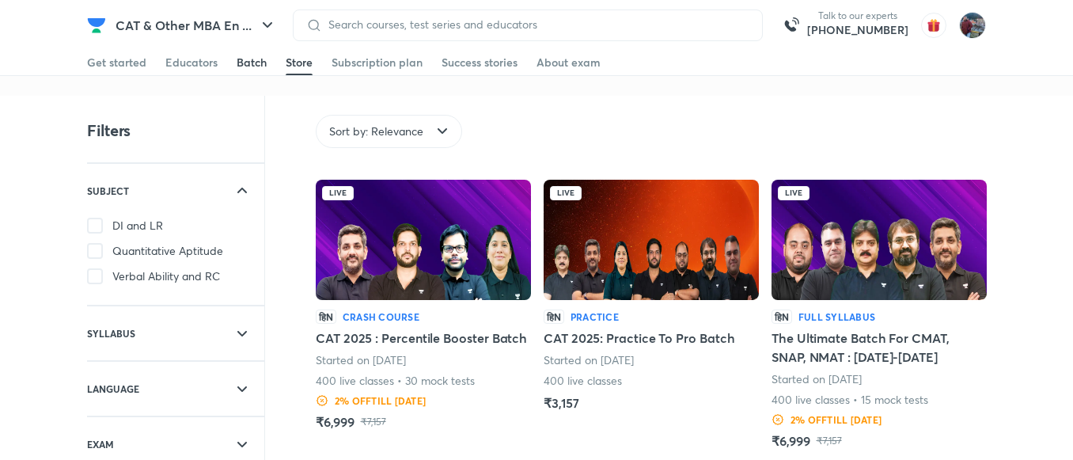
click at [241, 65] on div "Batch" at bounding box center [252, 63] width 30 height 16
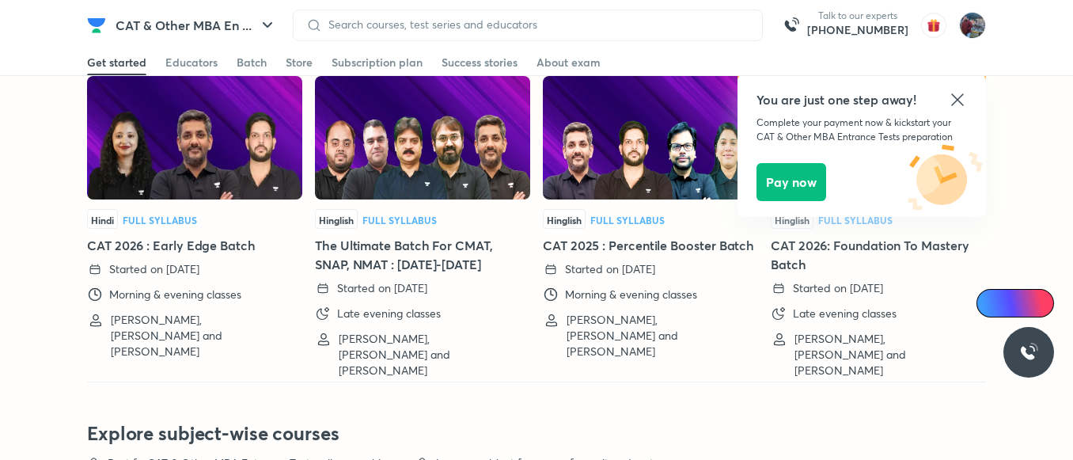
scroll to position [3659, 0]
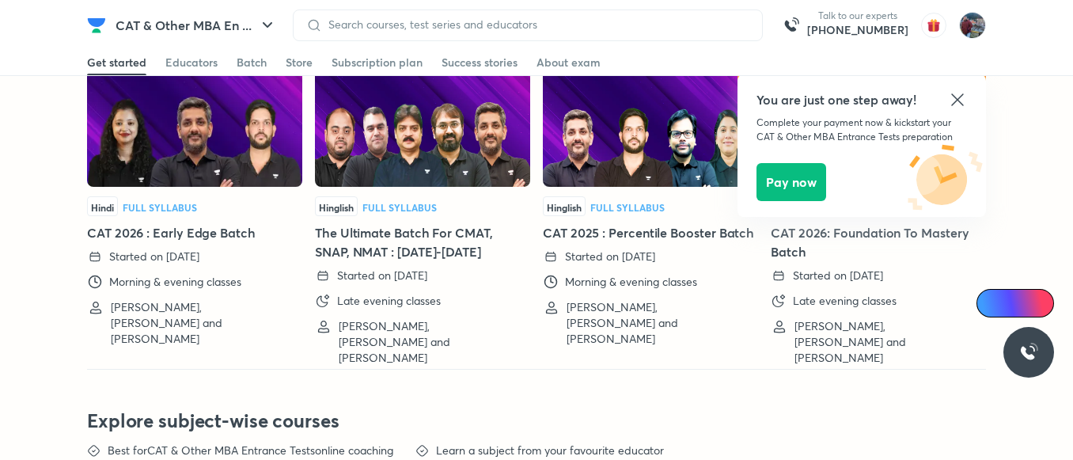
click at [640, 196] on div "Full Syllabus" at bounding box center [628, 206] width 84 height 21
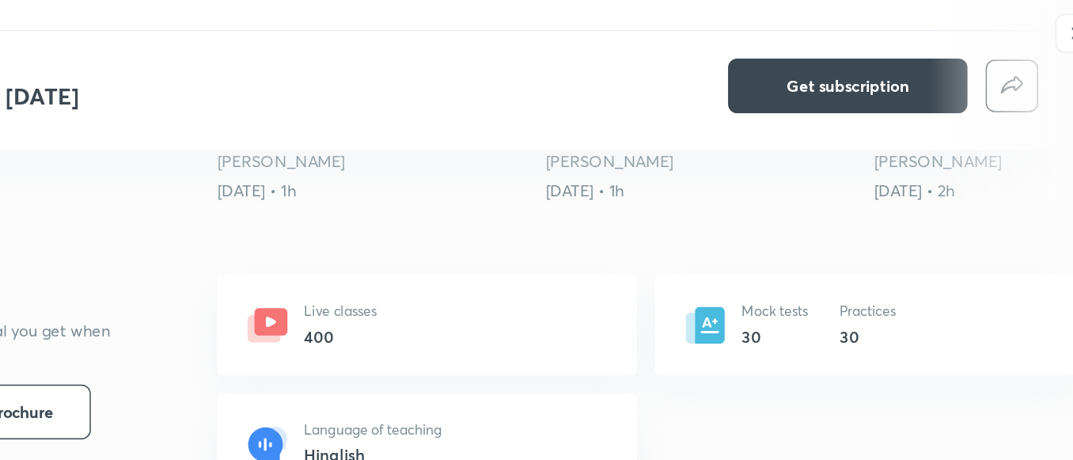
scroll to position [480, 0]
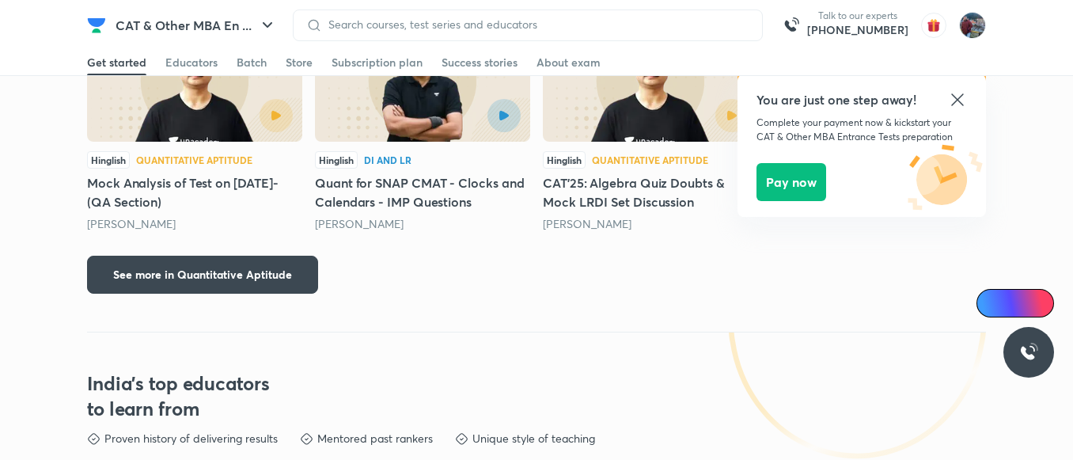
scroll to position [2326, 0]
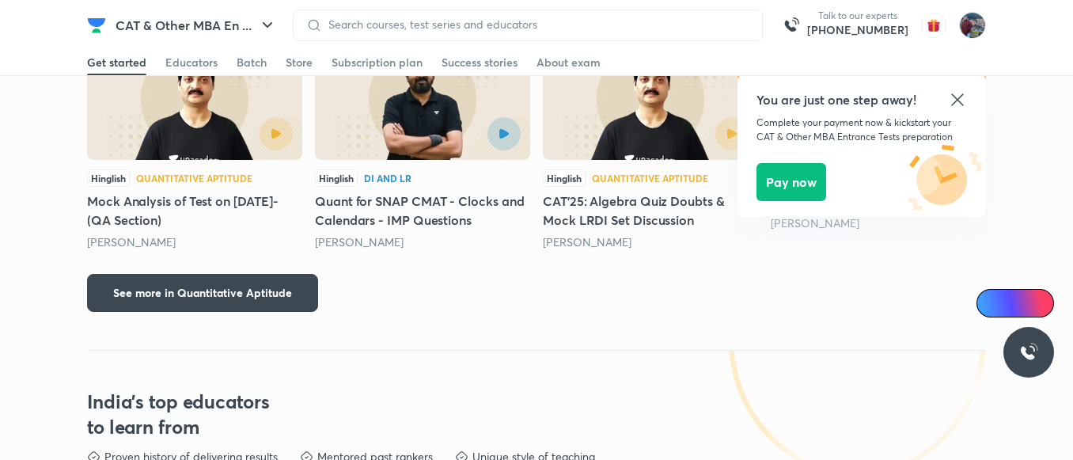
click at [956, 103] on icon at bounding box center [957, 99] width 19 height 19
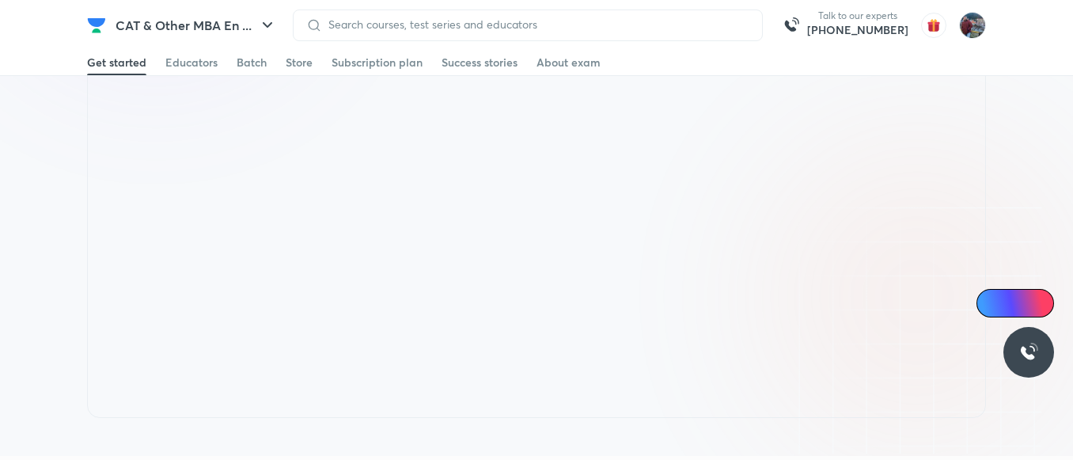
scroll to position [1171, 0]
click at [298, 62] on div "Store" at bounding box center [299, 63] width 27 height 16
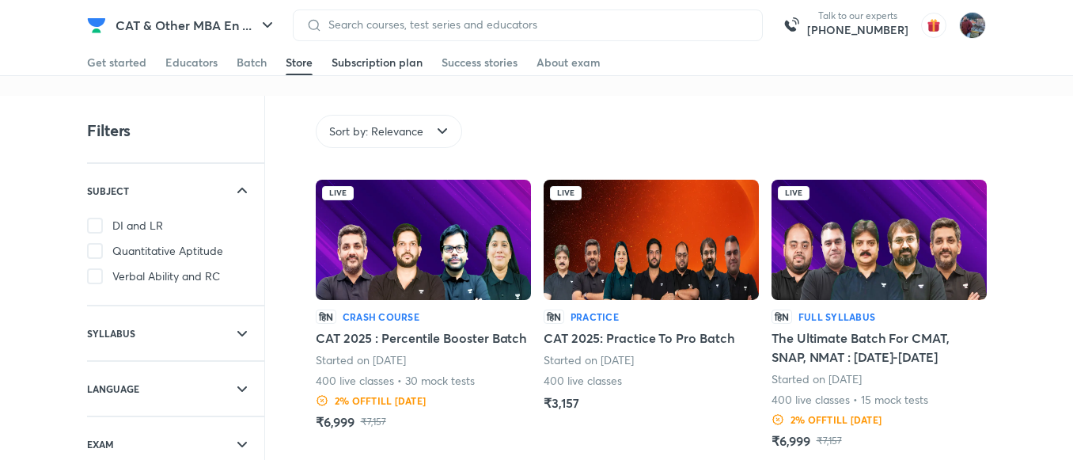
click at [395, 66] on div "Subscription plan" at bounding box center [377, 63] width 91 height 16
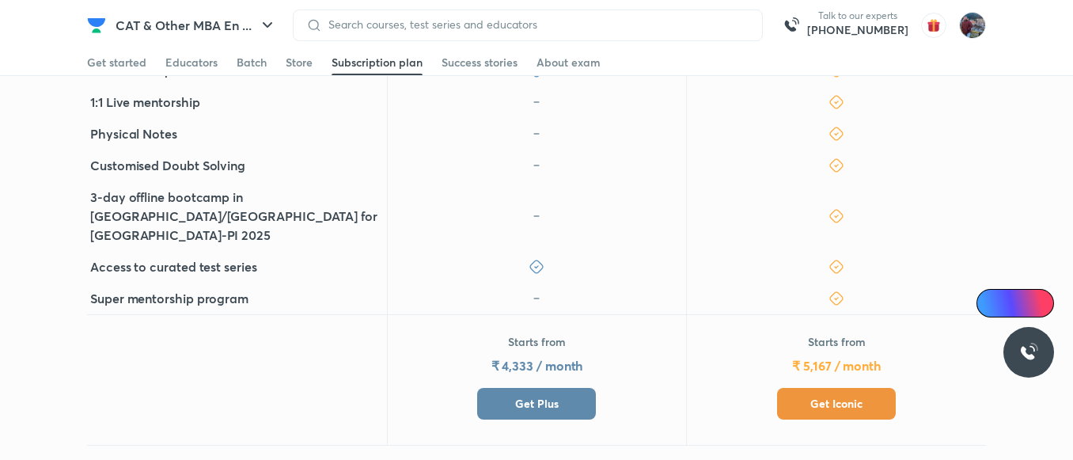
scroll to position [640, 0]
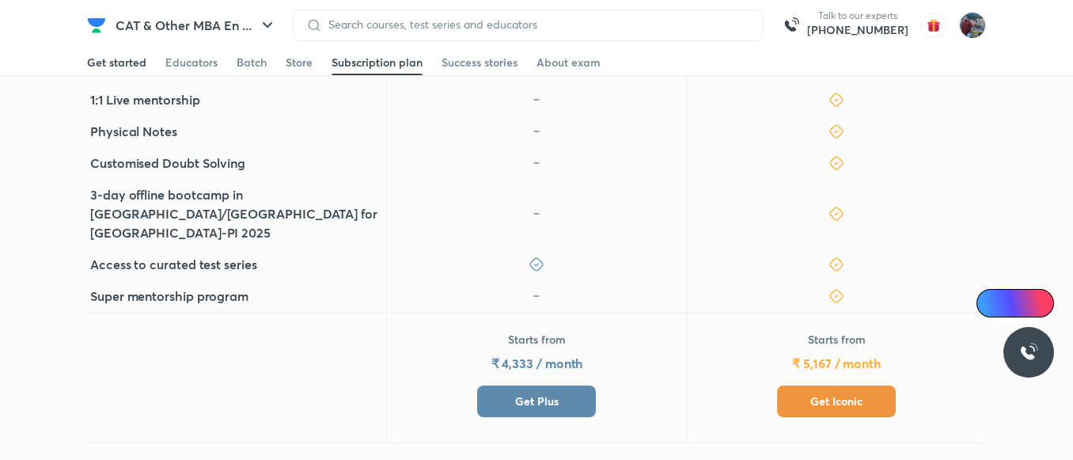
click at [123, 73] on link "Get started" at bounding box center [116, 62] width 59 height 25
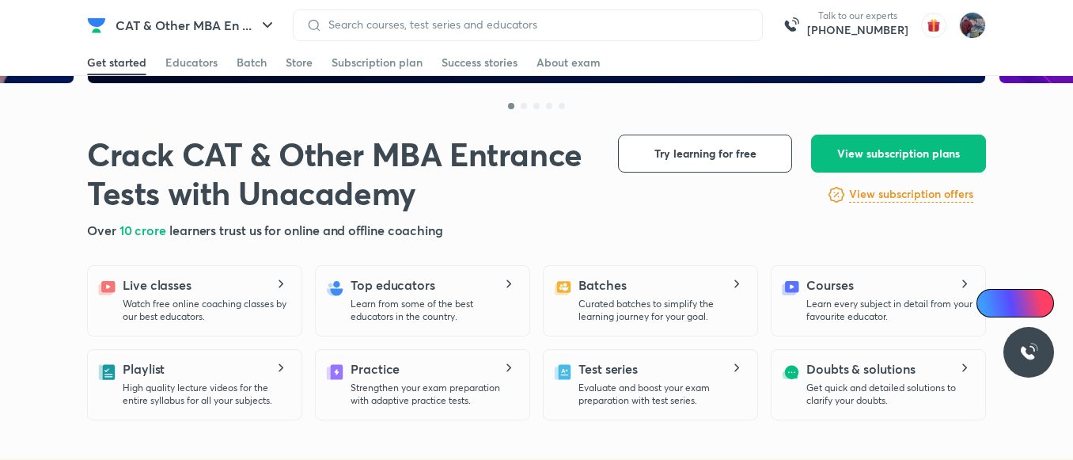
scroll to position [367, 0]
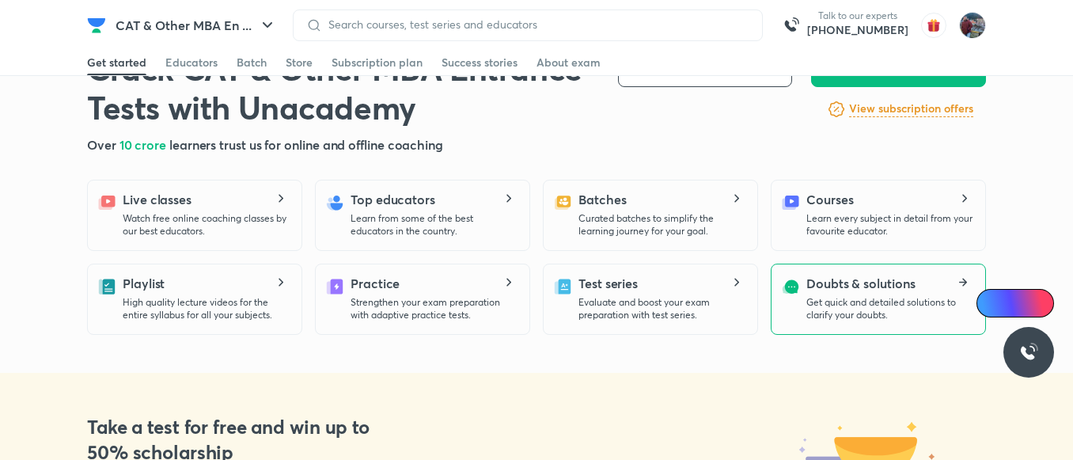
click at [874, 291] on h5 "Doubts & solutions" at bounding box center [861, 283] width 109 height 19
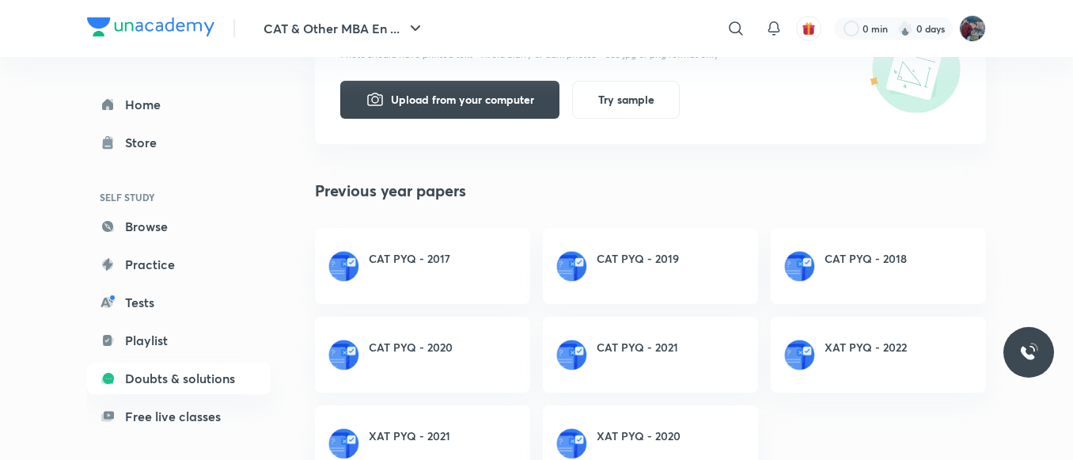
scroll to position [361, 0]
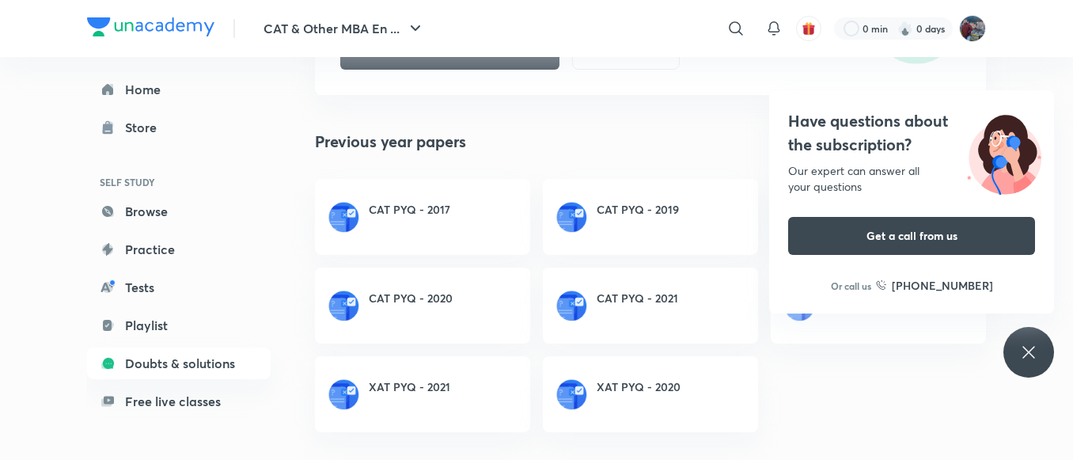
click at [1011, 355] on div "Have questions about the subscription? Our expert can answer all your questions…" at bounding box center [1029, 352] width 51 height 51
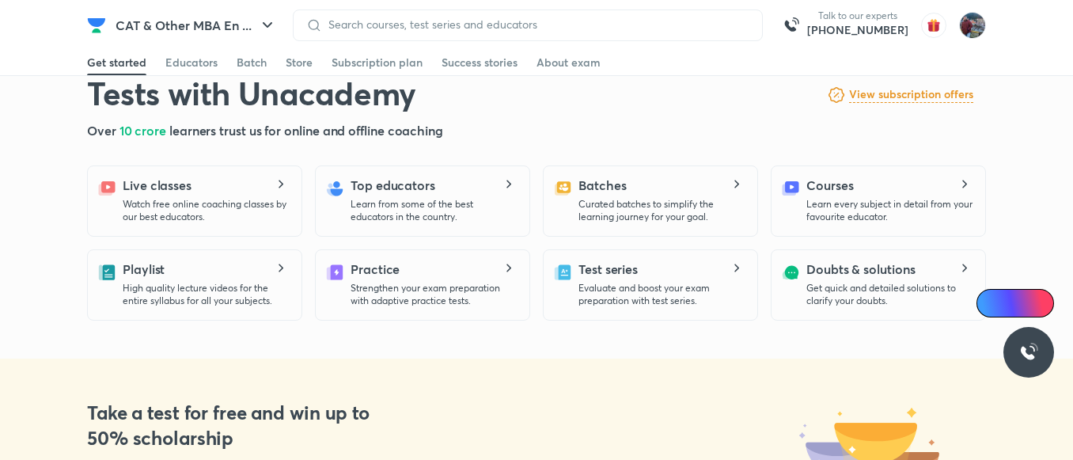
scroll to position [382, 0]
click at [173, 298] on p "High quality lecture videos for the entire syllabus for all your subjects." at bounding box center [206, 293] width 166 height 25
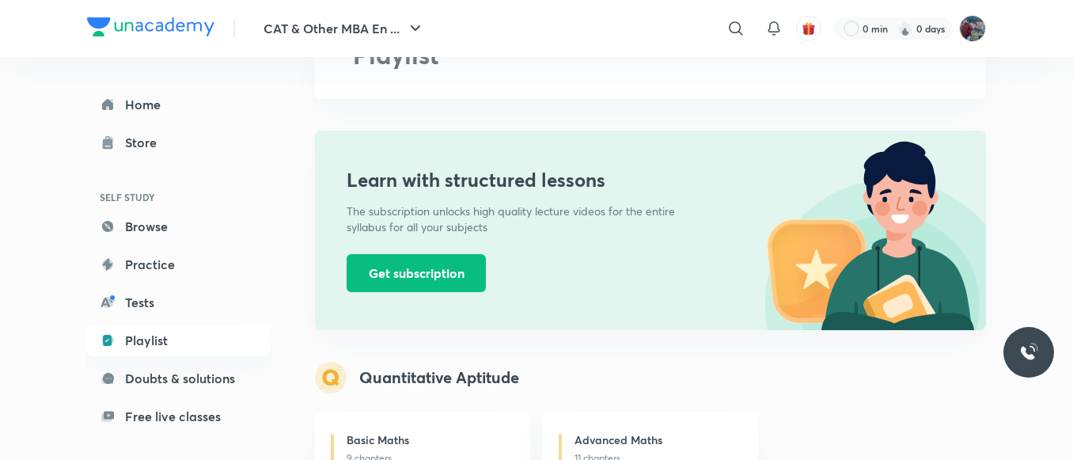
scroll to position [117, 0]
